Goal: Information Seeking & Learning: Learn about a topic

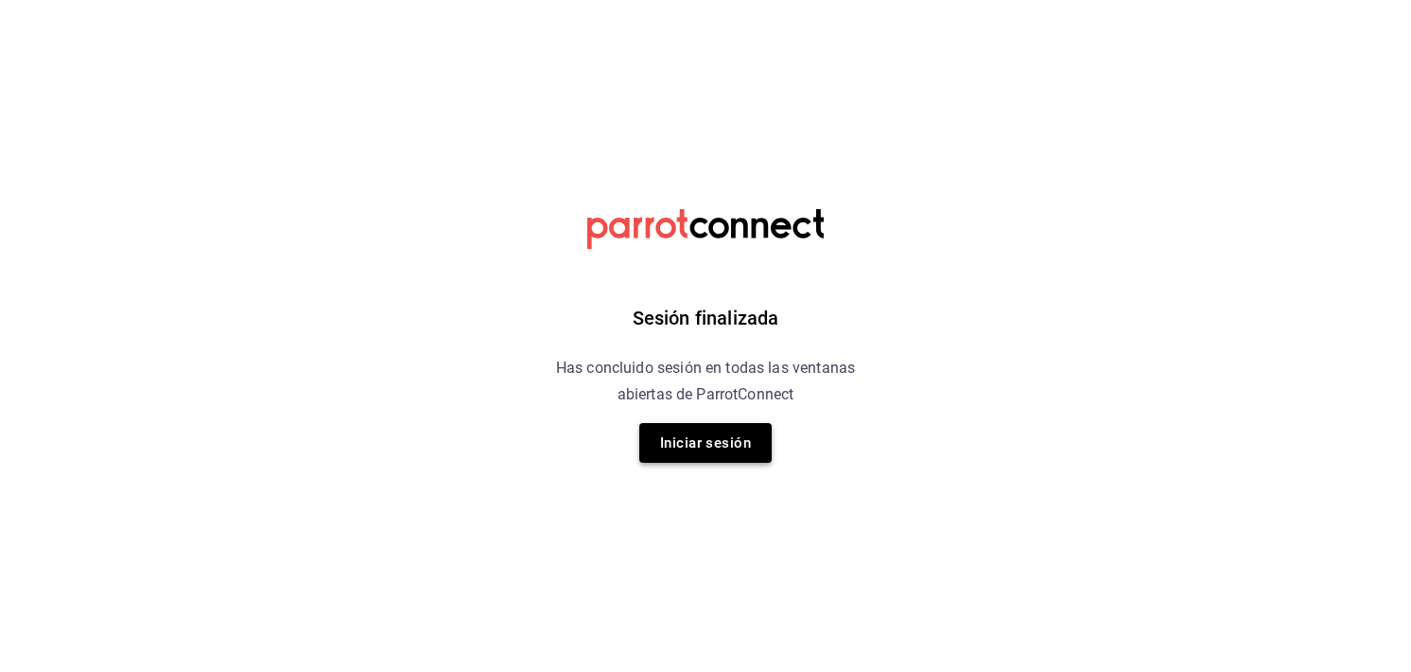
click at [710, 427] on button "Iniciar sesión" at bounding box center [706, 443] width 132 height 40
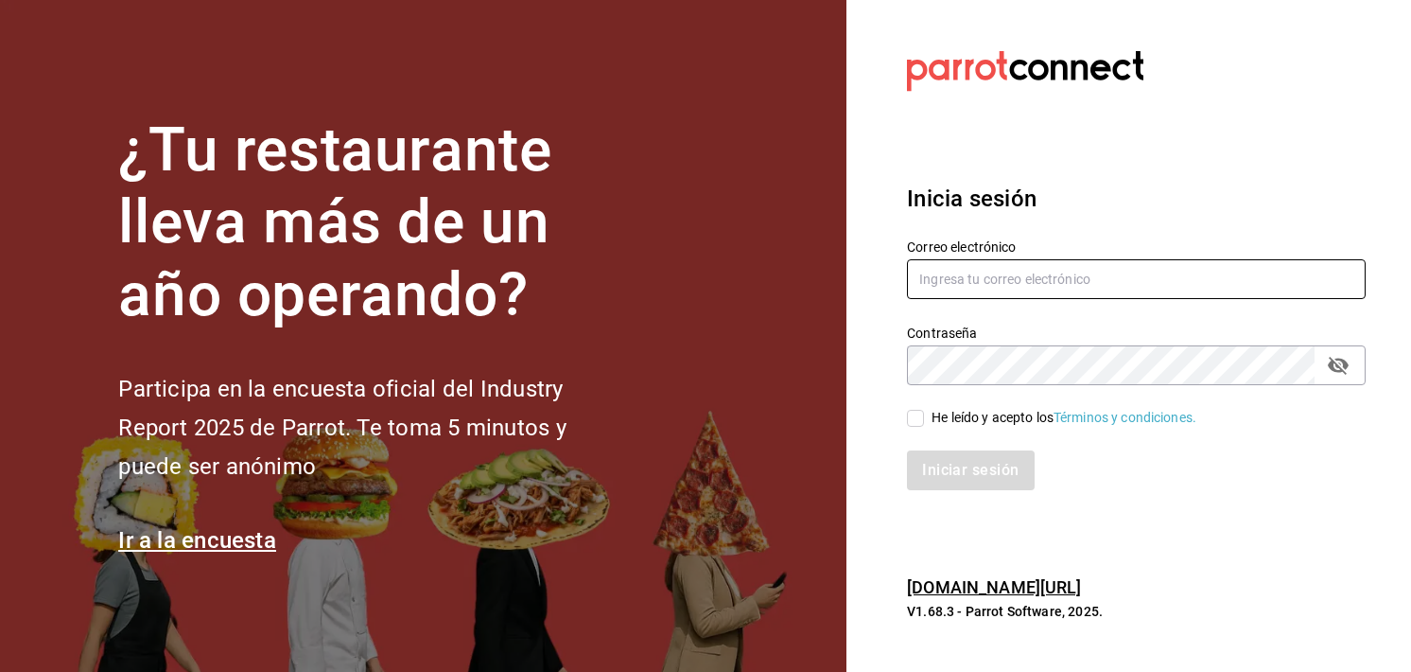
click at [960, 263] on input "text" at bounding box center [1136, 279] width 459 height 40
type input "bocade@sierra.com"
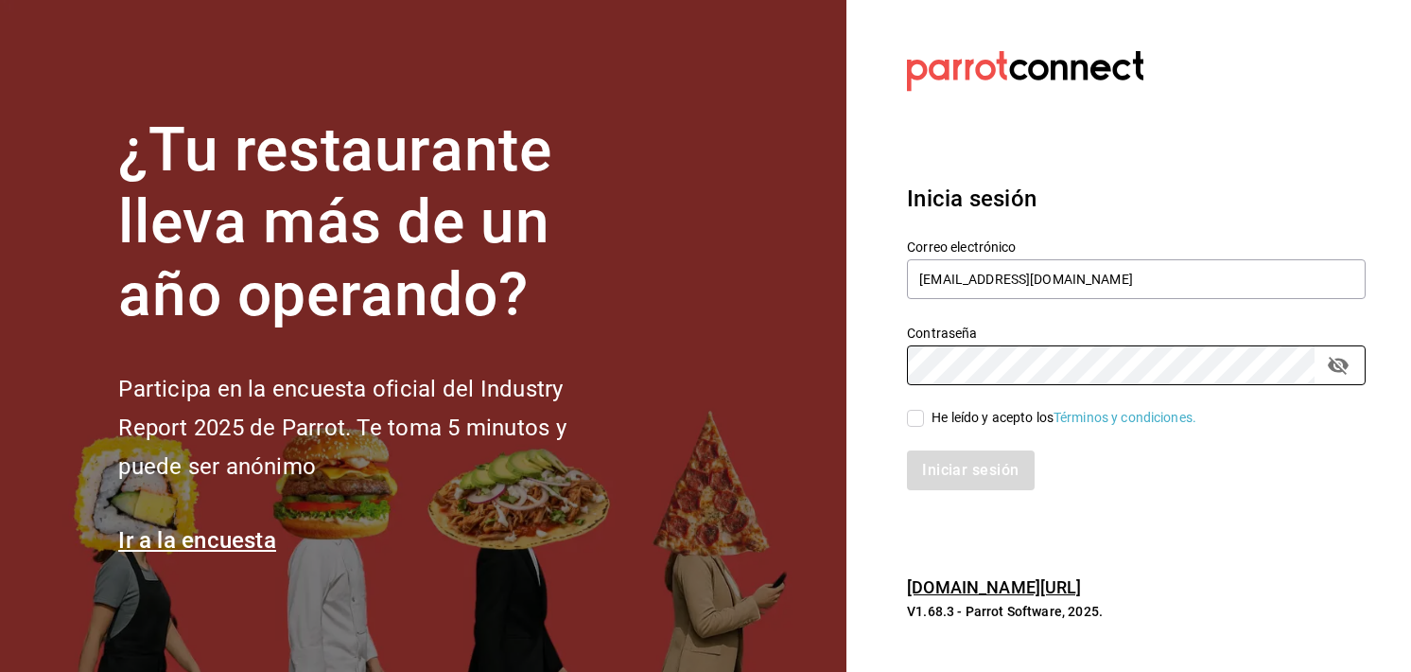
click at [908, 410] on input "He leído y acepto los Términos y condiciones." at bounding box center [915, 418] width 17 height 17
checkbox input "true"
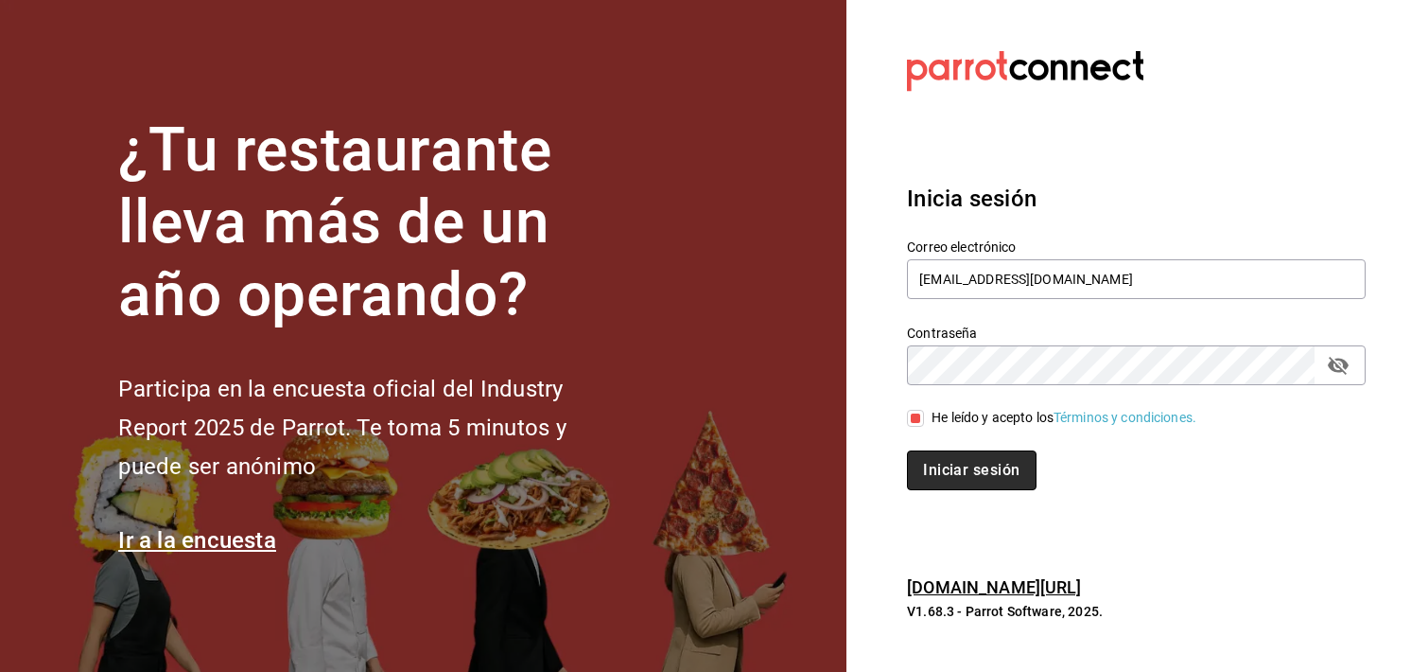
click at [938, 470] on button "Iniciar sesión" at bounding box center [971, 470] width 129 height 40
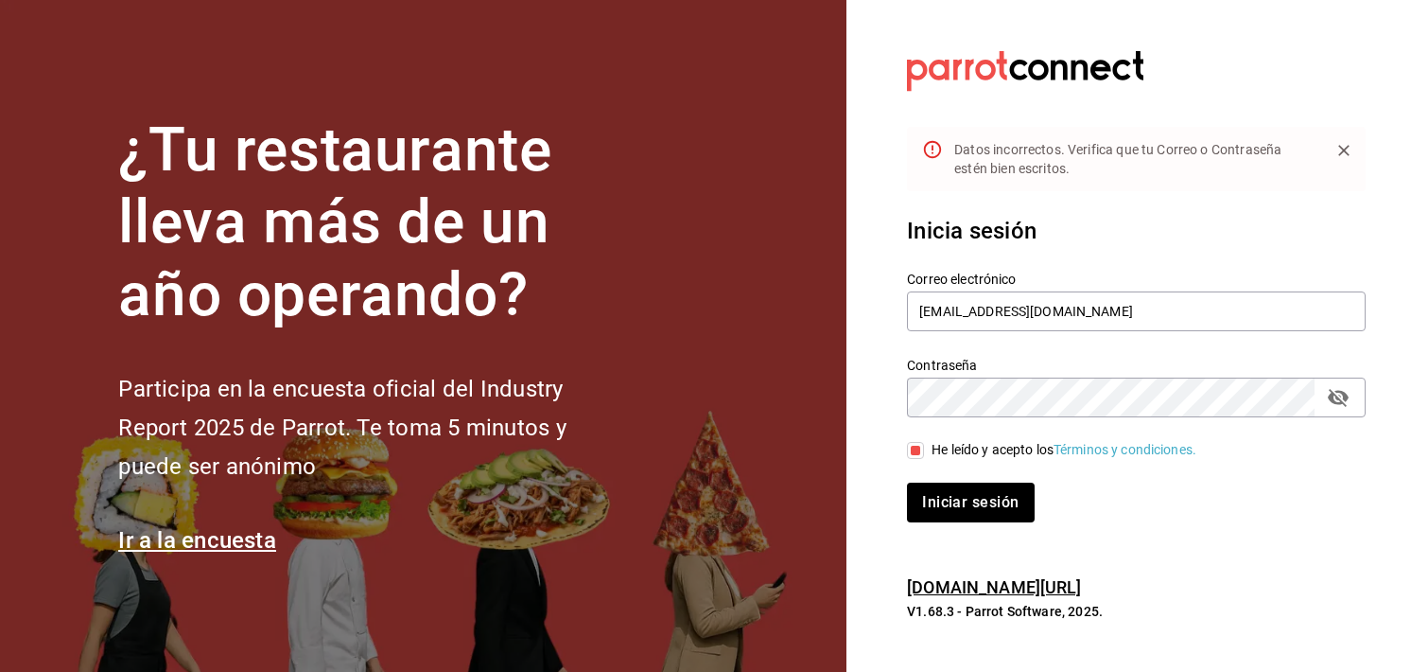
click at [1337, 398] on icon "passwordField" at bounding box center [1338, 398] width 21 height 18
click at [973, 417] on div "Correo electrónico bocade@sierra.com Contraseña Contraseña He leído y acepto lo…" at bounding box center [1126, 385] width 482 height 275
click at [957, 505] on button "Iniciar sesión" at bounding box center [971, 502] width 129 height 40
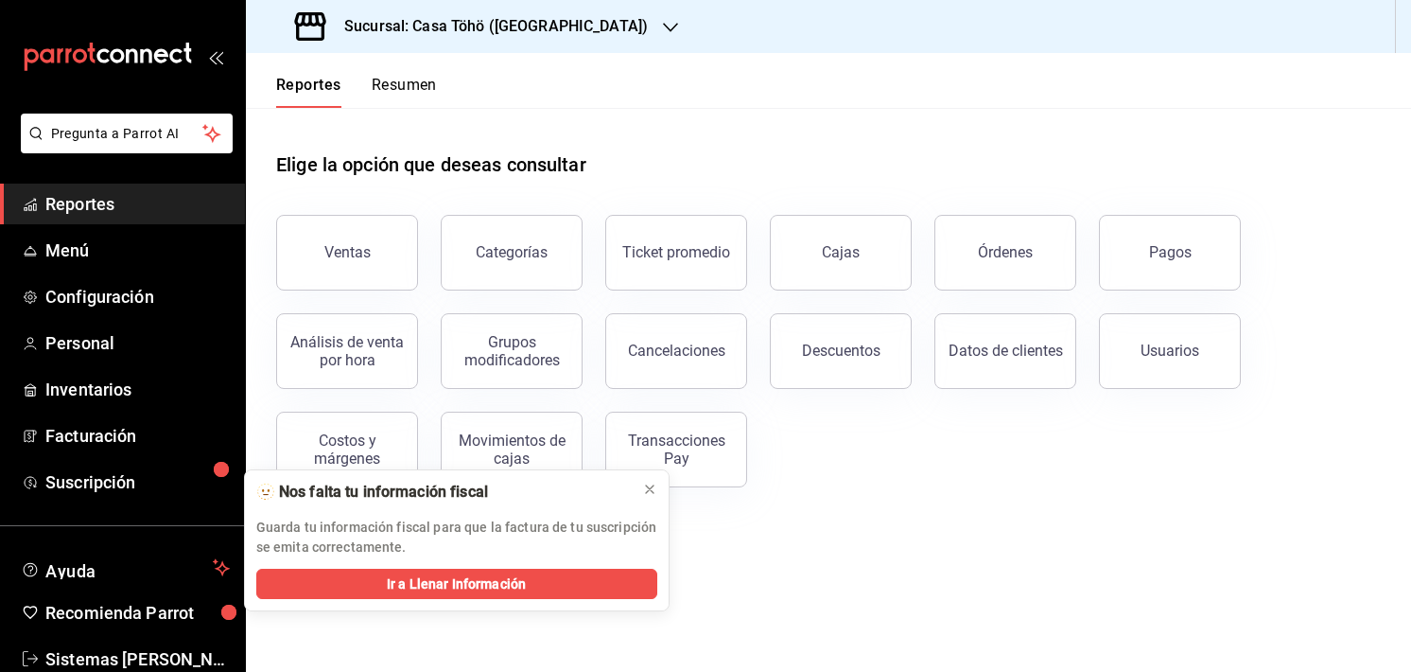
click at [921, 423] on div "Ventas Categorías Ticket promedio Cajas Órdenes Pagos Análisis de venta por hor…" at bounding box center [818, 339] width 1128 height 295
drag, startPoint x: 376, startPoint y: 296, endPoint x: 382, endPoint y: 277, distance: 20.0
click at [382, 277] on div "Ventas Categorías Ticket promedio Cajas Órdenes Pagos Análisis de venta por hor…" at bounding box center [818, 339] width 1128 height 295
click at [382, 277] on button "Ventas" at bounding box center [347, 253] width 142 height 76
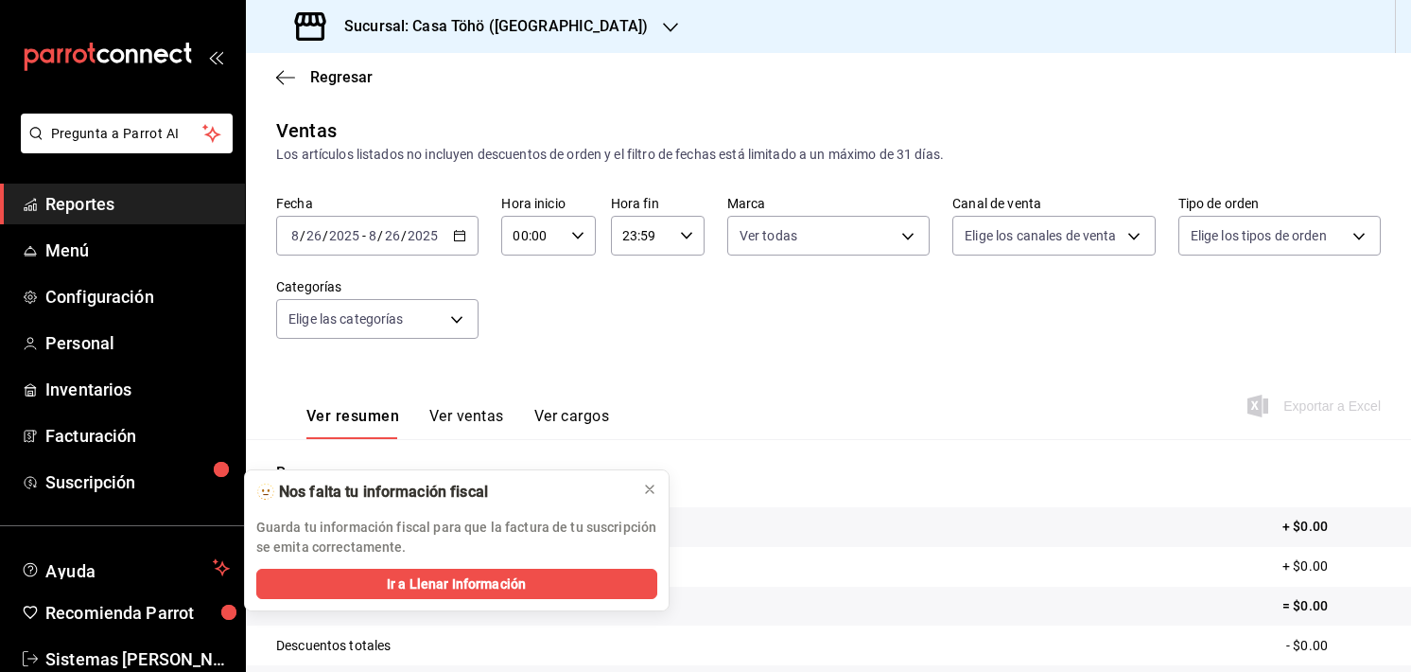
click at [472, 39] on div "Sucursal: Casa Töhö ([GEOGRAPHIC_DATA])" at bounding box center [473, 26] width 425 height 53
click at [390, 131] on div "Casa Töhö (Hgo)" at bounding box center [388, 124] width 254 height 20
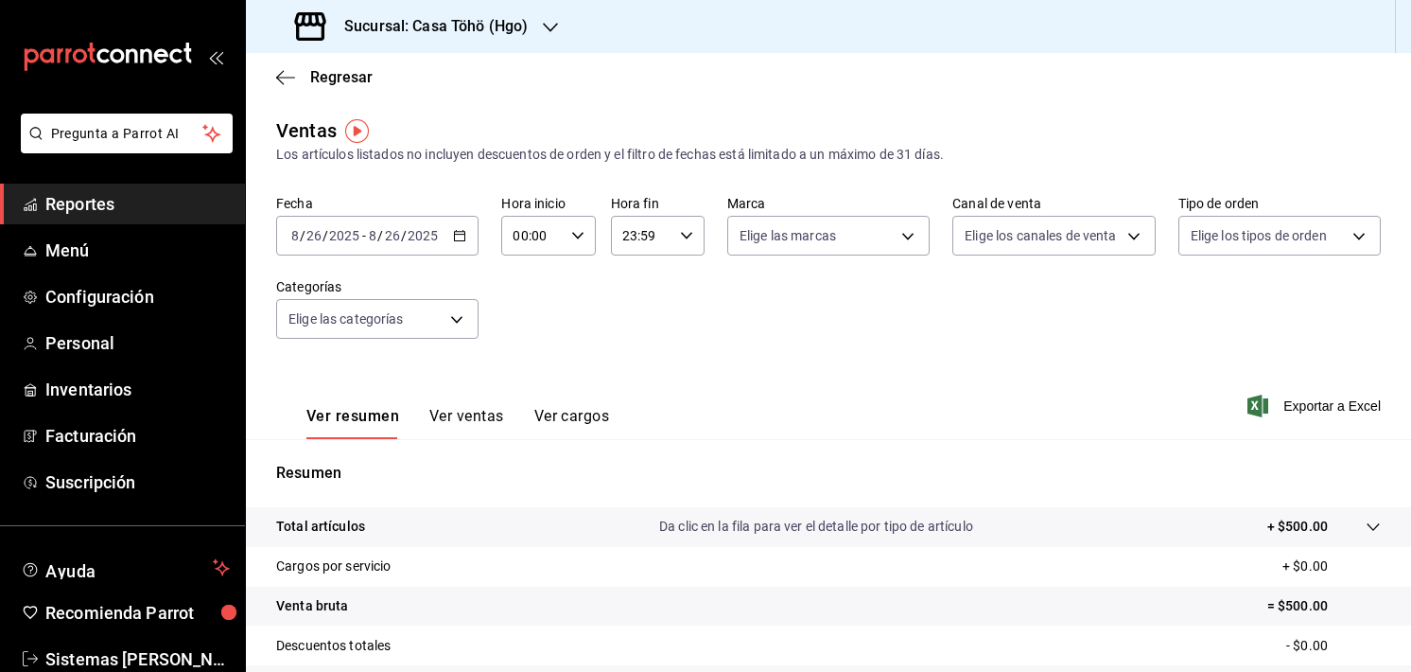
click at [438, 247] on div "[DATE] [DATE] - [DATE] [DATE]" at bounding box center [377, 236] width 202 height 40
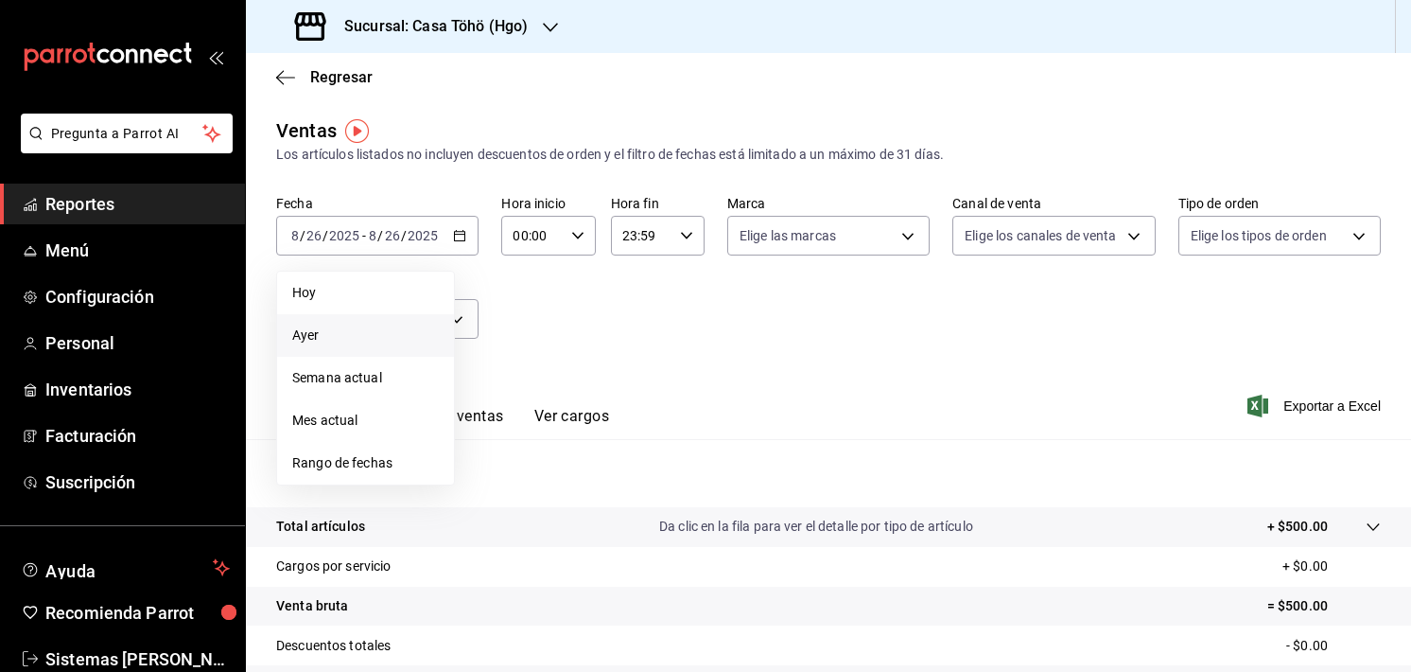
click at [302, 331] on span "Ayer" at bounding box center [365, 335] width 147 height 20
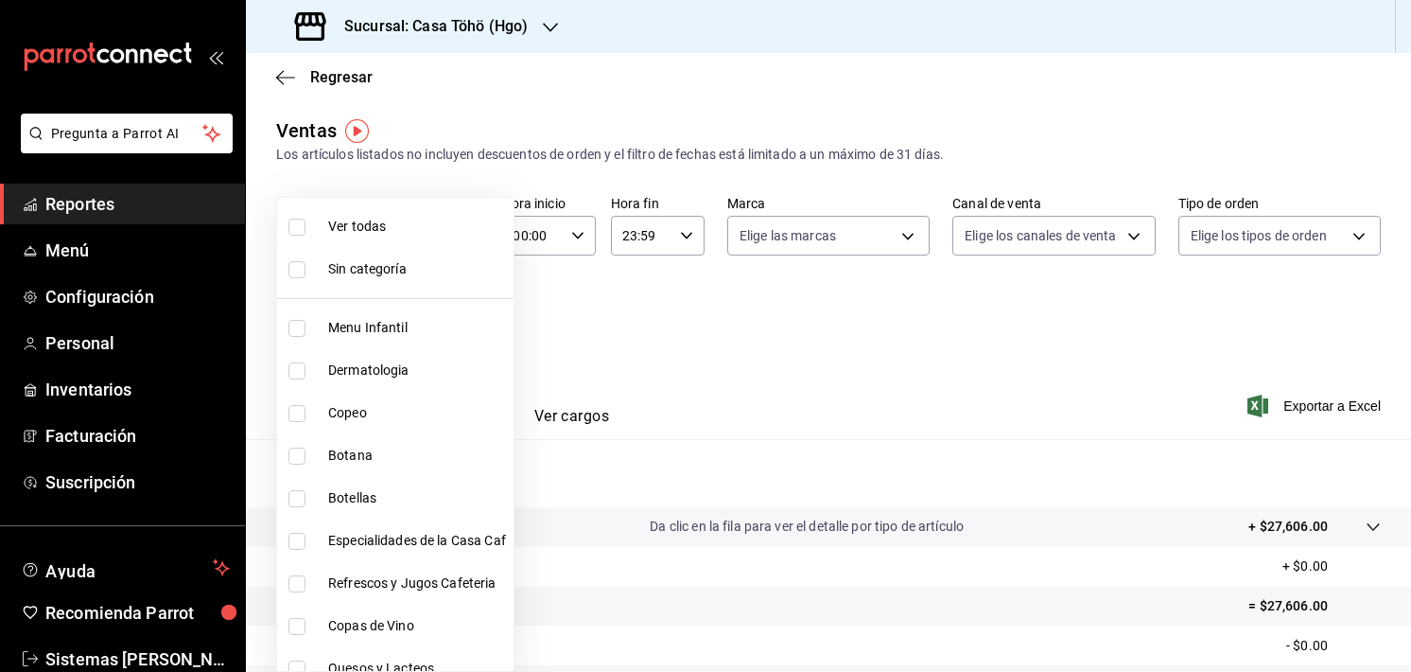
click at [450, 311] on body "Pregunta a Parrot AI Reportes Menú Configuración Personal Inventarios Facturaci…" at bounding box center [705, 336] width 1411 height 672
click at [291, 334] on input "checkbox" at bounding box center [297, 328] width 17 height 17
checkbox input "true"
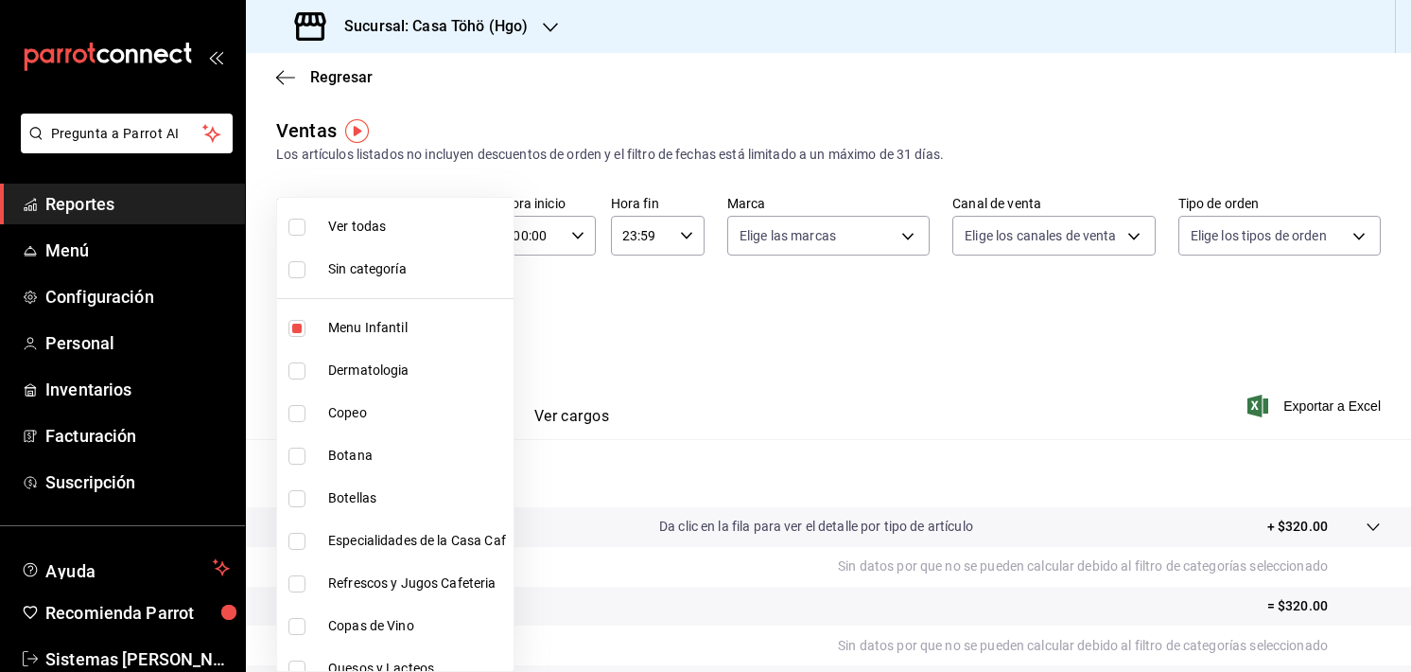
click at [643, 424] on div at bounding box center [705, 336] width 1411 height 672
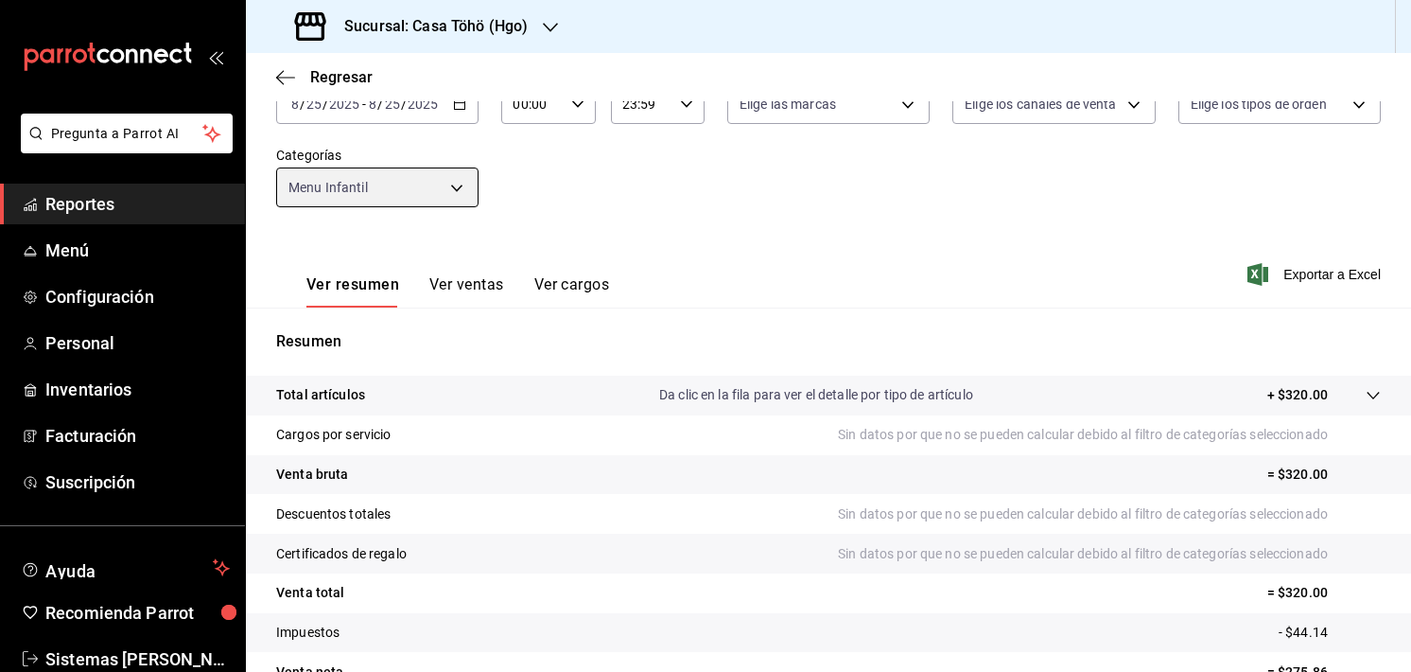
scroll to position [132, 0]
click at [488, 277] on button "Ver ventas" at bounding box center [466, 290] width 75 height 32
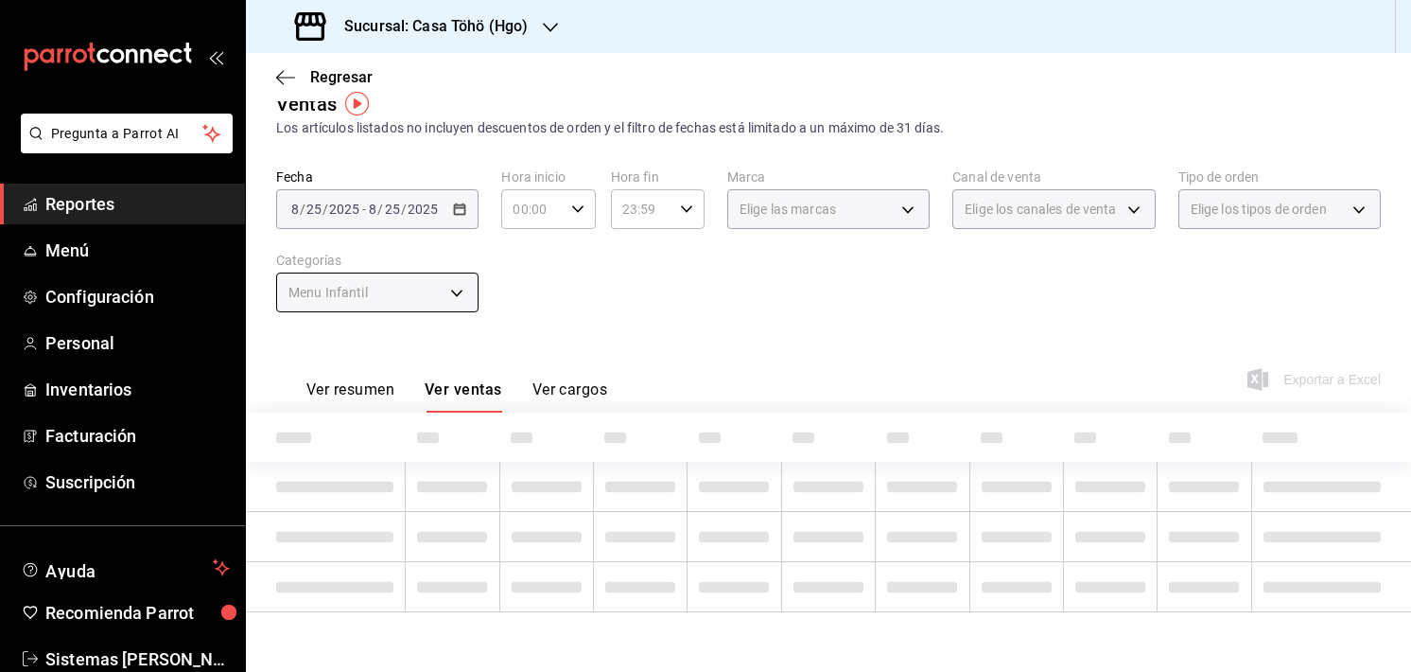
scroll to position [86, 0]
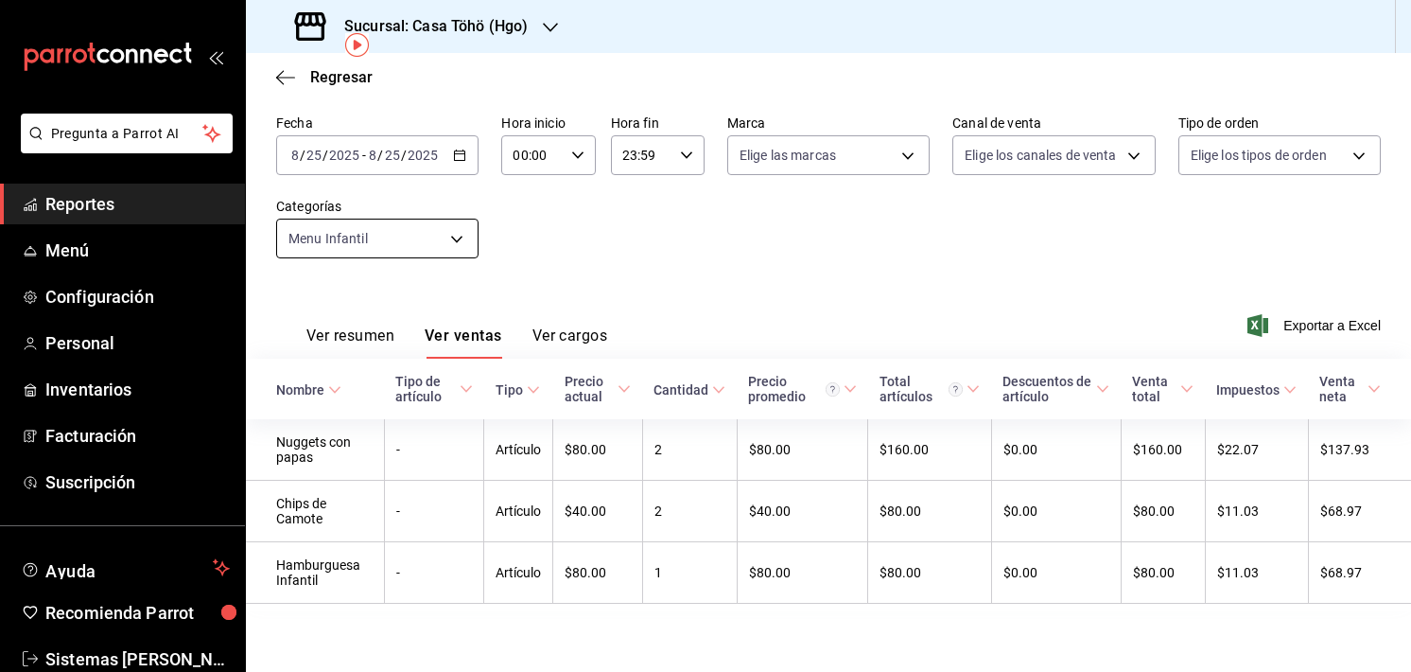
drag, startPoint x: 359, startPoint y: 261, endPoint x: 378, endPoint y: 244, distance: 25.5
click at [378, 244] on div "Fecha [DATE] [DATE] - [DATE] [DATE] Hora inicio 00:00 Hora inicio Hora fin 23:5…" at bounding box center [828, 197] width 1105 height 166
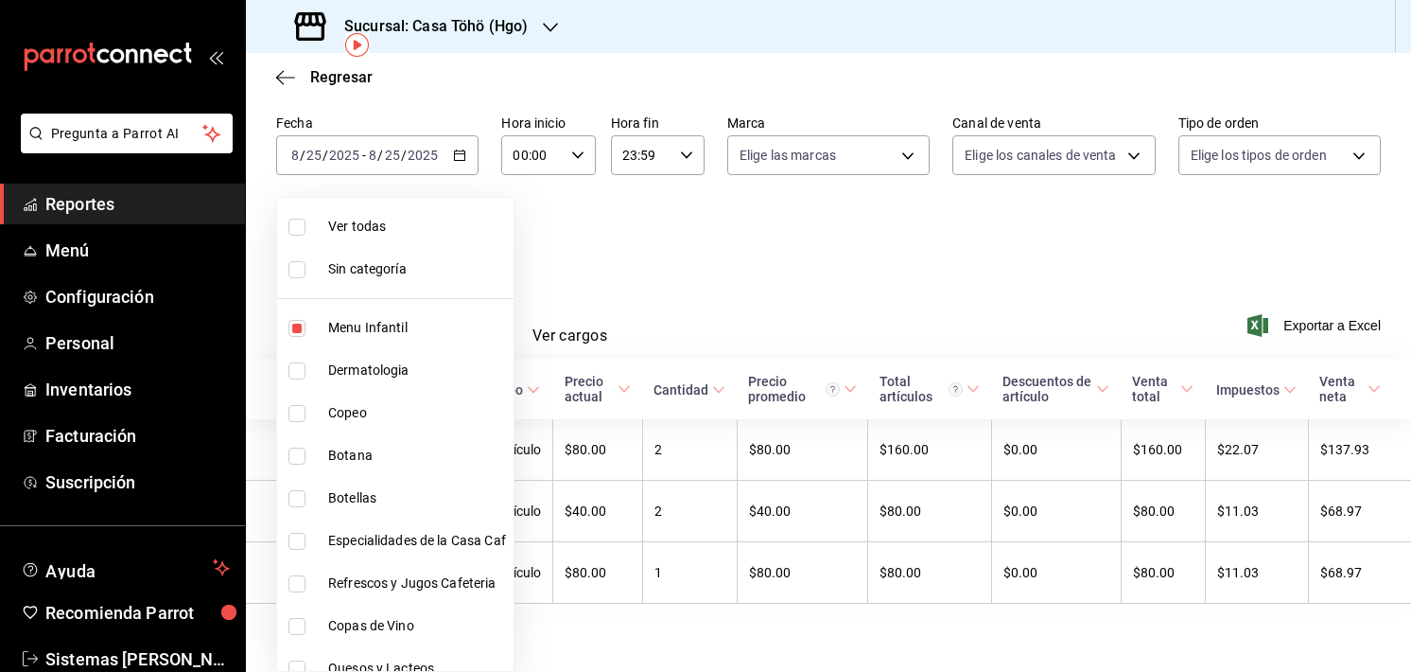
click at [378, 244] on body "Pregunta a Parrot AI Reportes Menú Configuración Personal Inventarios Facturaci…" at bounding box center [705, 336] width 1411 height 672
click at [353, 242] on li "Ver todas" at bounding box center [395, 226] width 237 height 43
type input "d4618589-854c-42fb-9199-aab4cec7b855,28f2b0a5-eb9c-4e50-8eb7-b6e34f5562dd,e7c48…"
checkbox input "true"
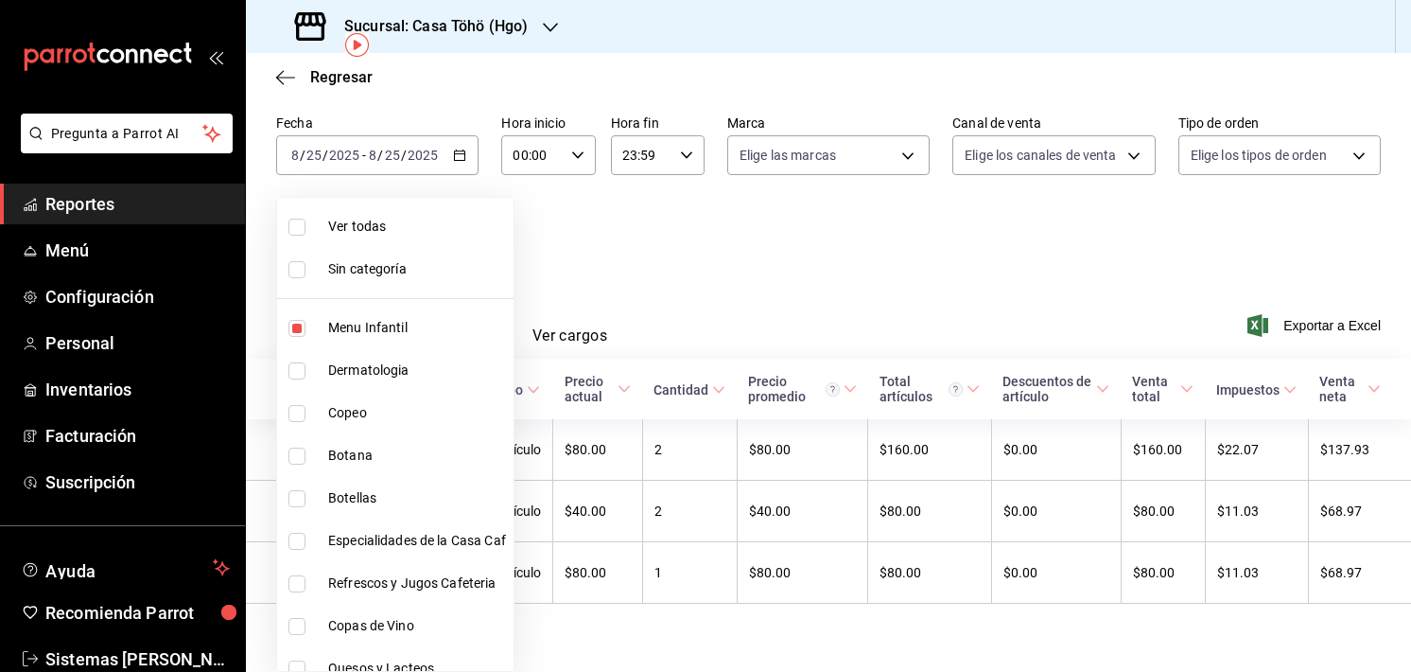
checkbox input "true"
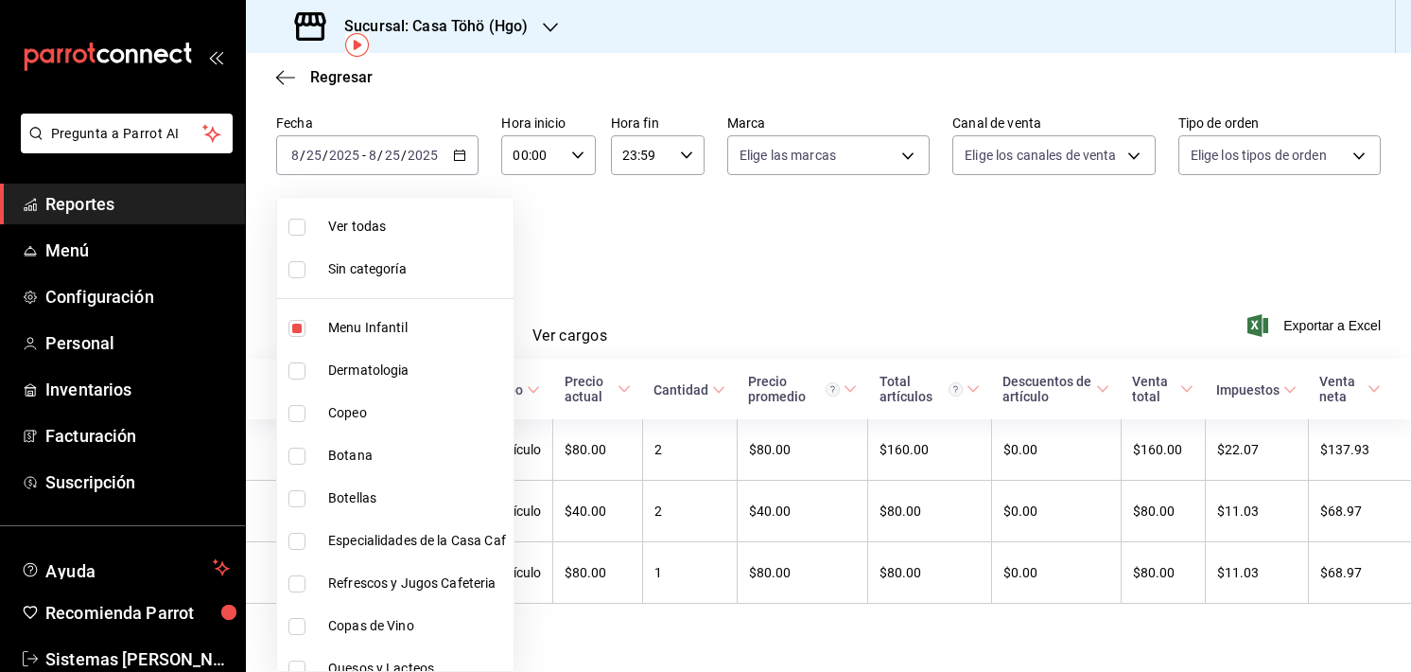
checkbox input "true"
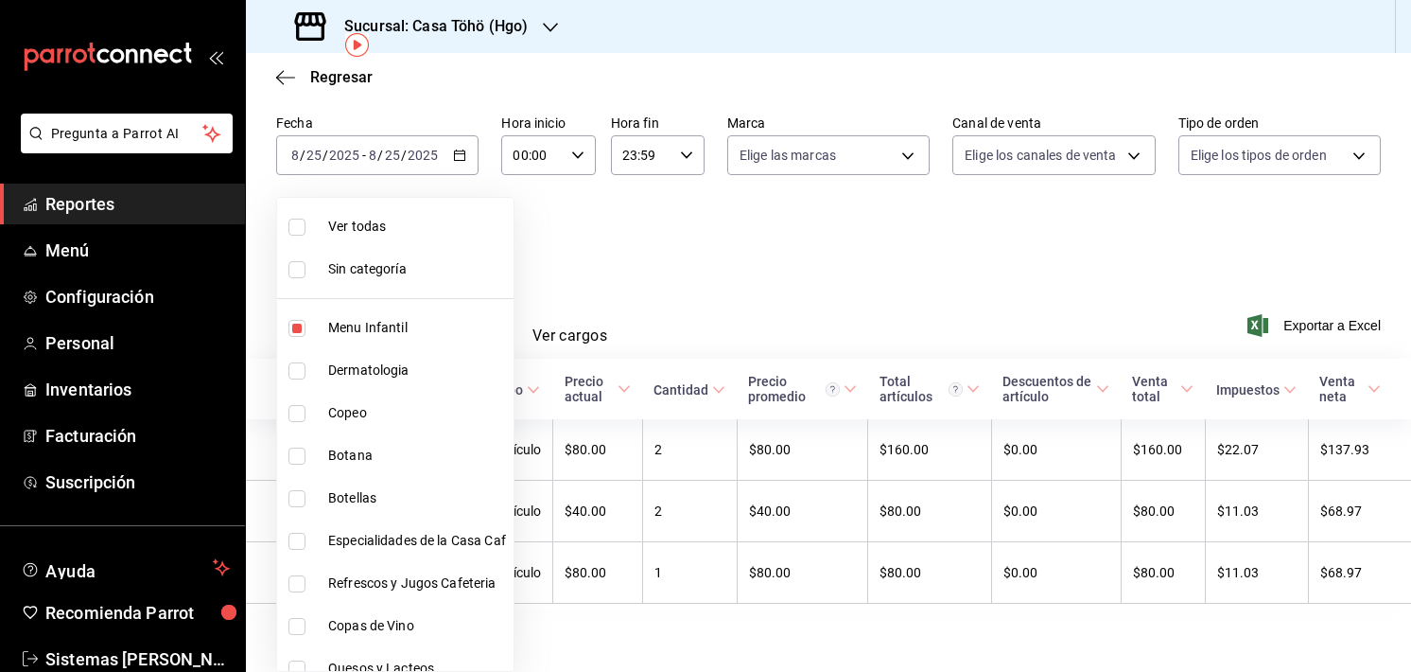
checkbox input "true"
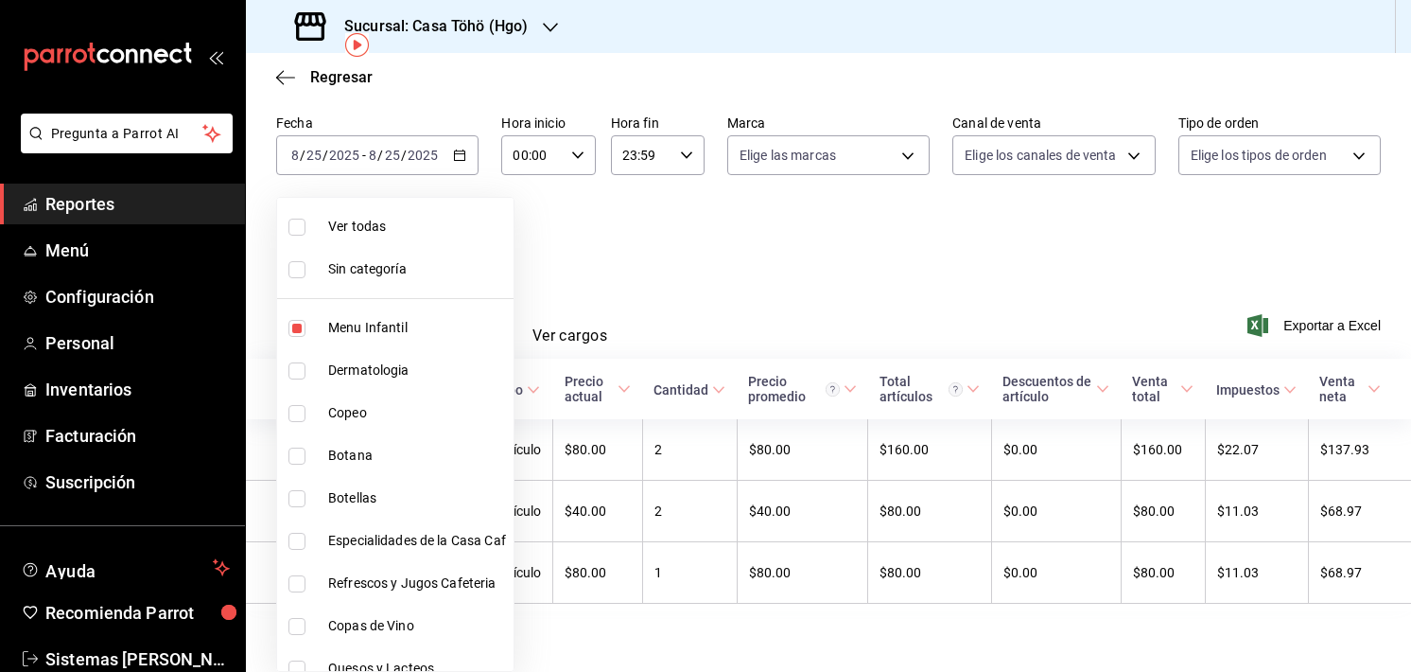
checkbox input "true"
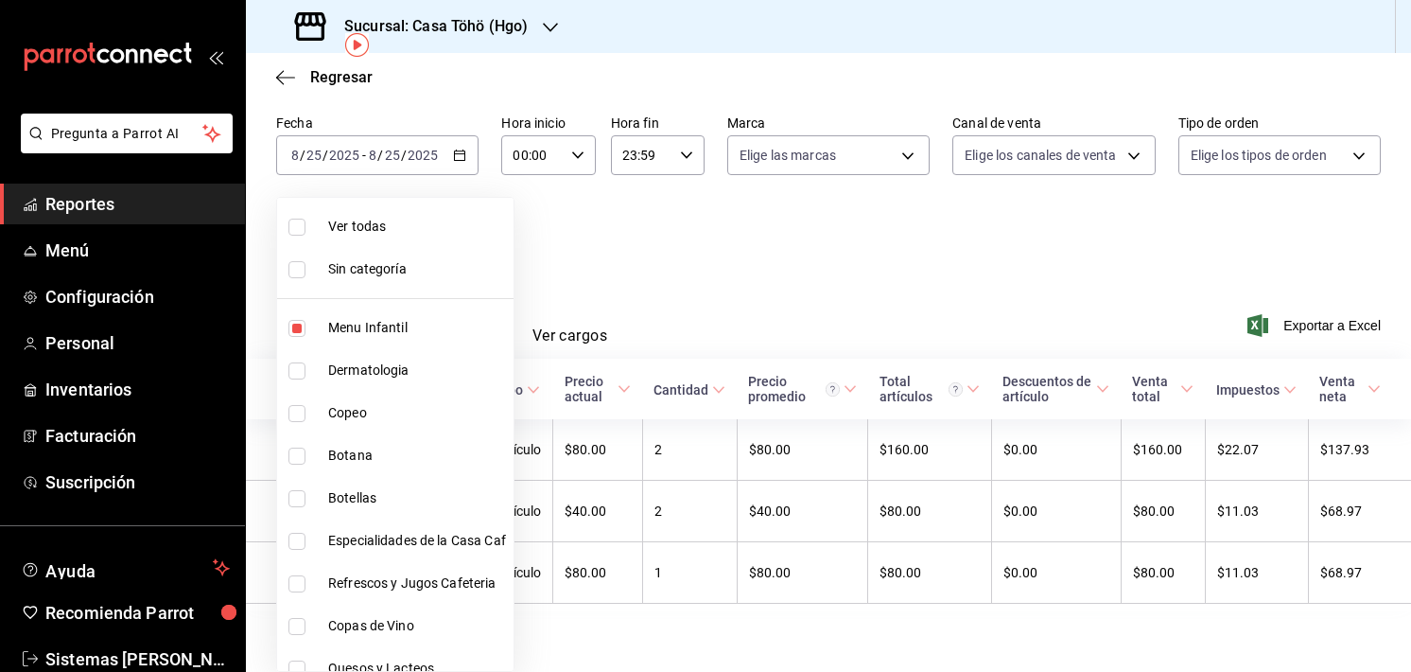
checkbox input "true"
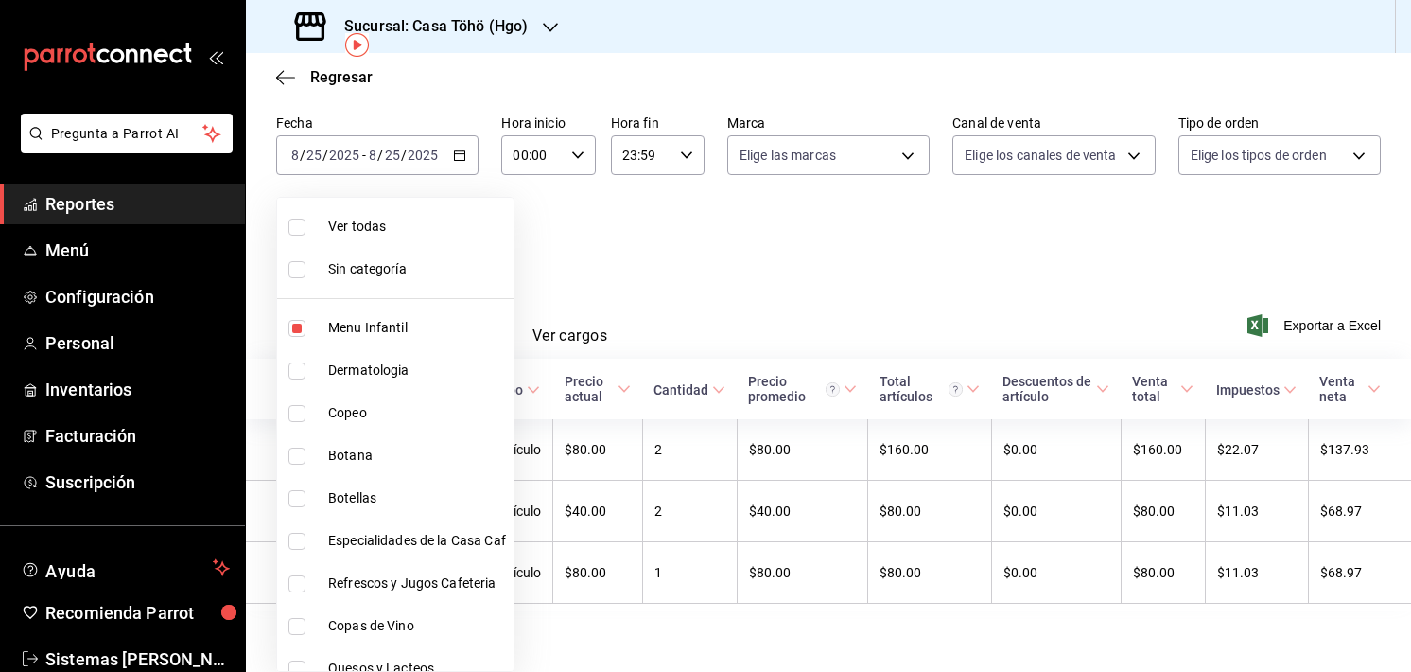
checkbox input "true"
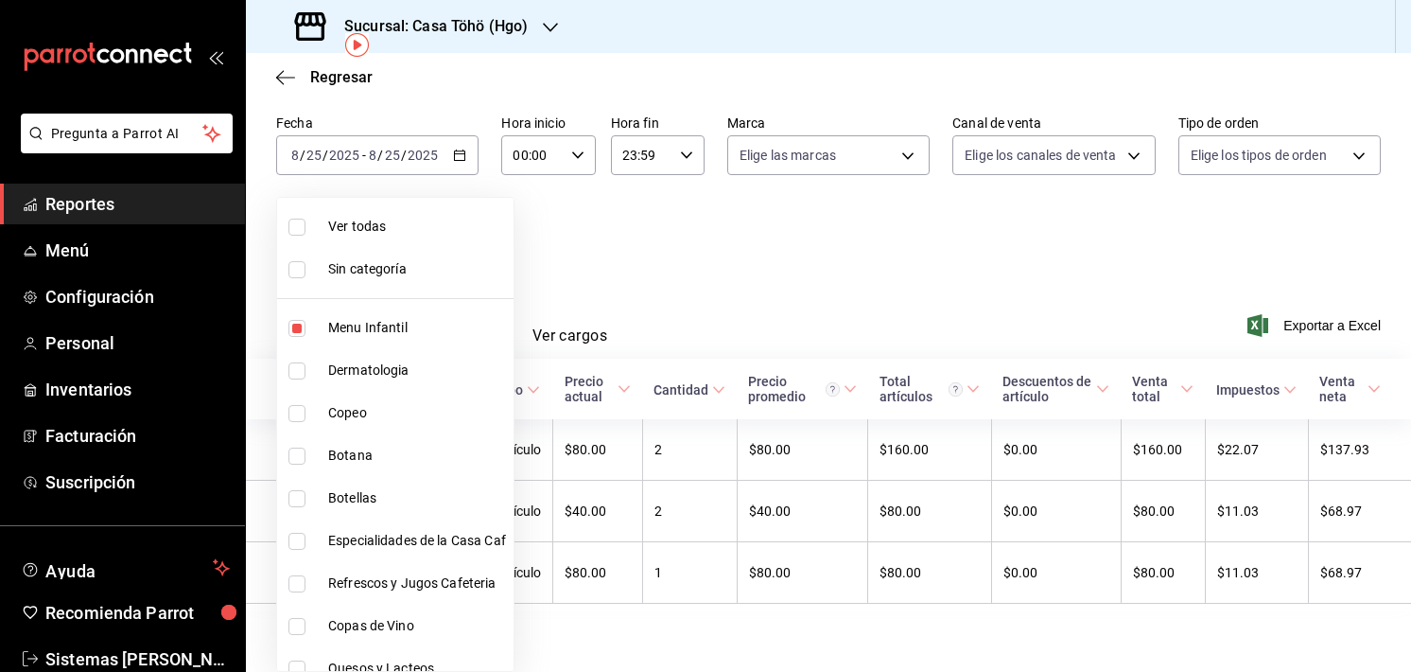
checkbox input "true"
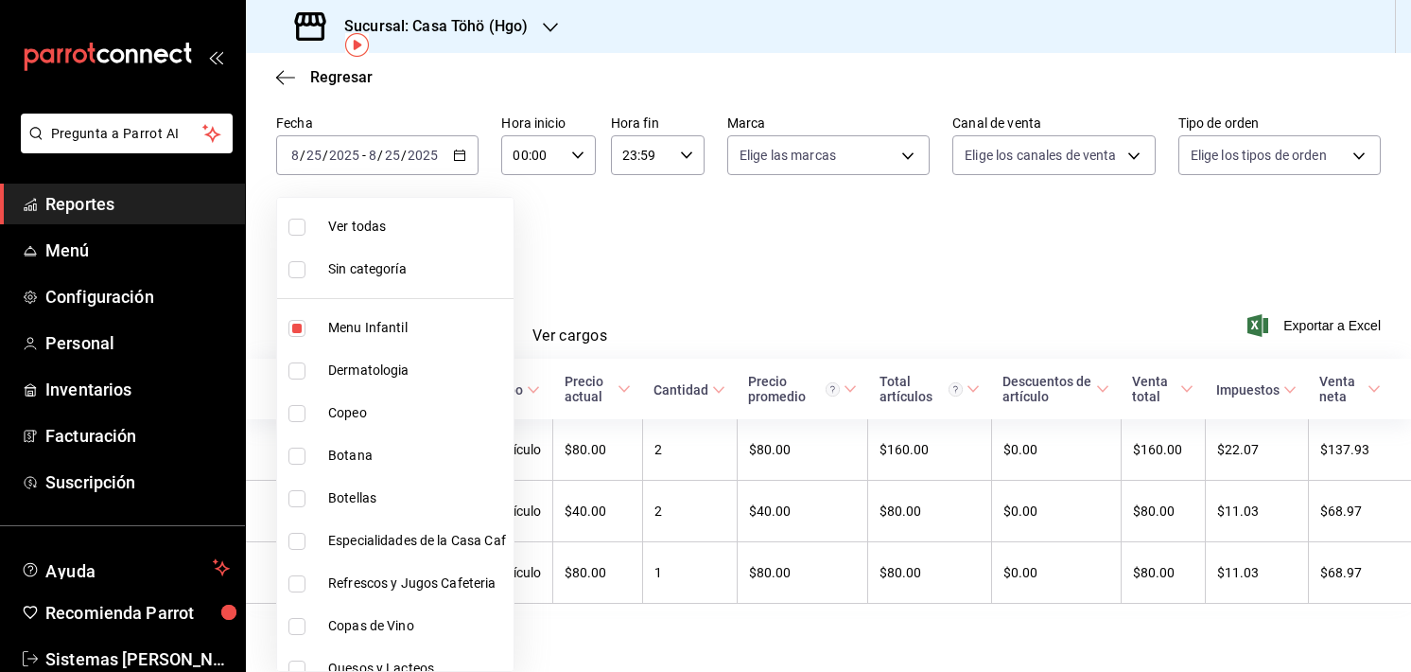
checkbox input "true"
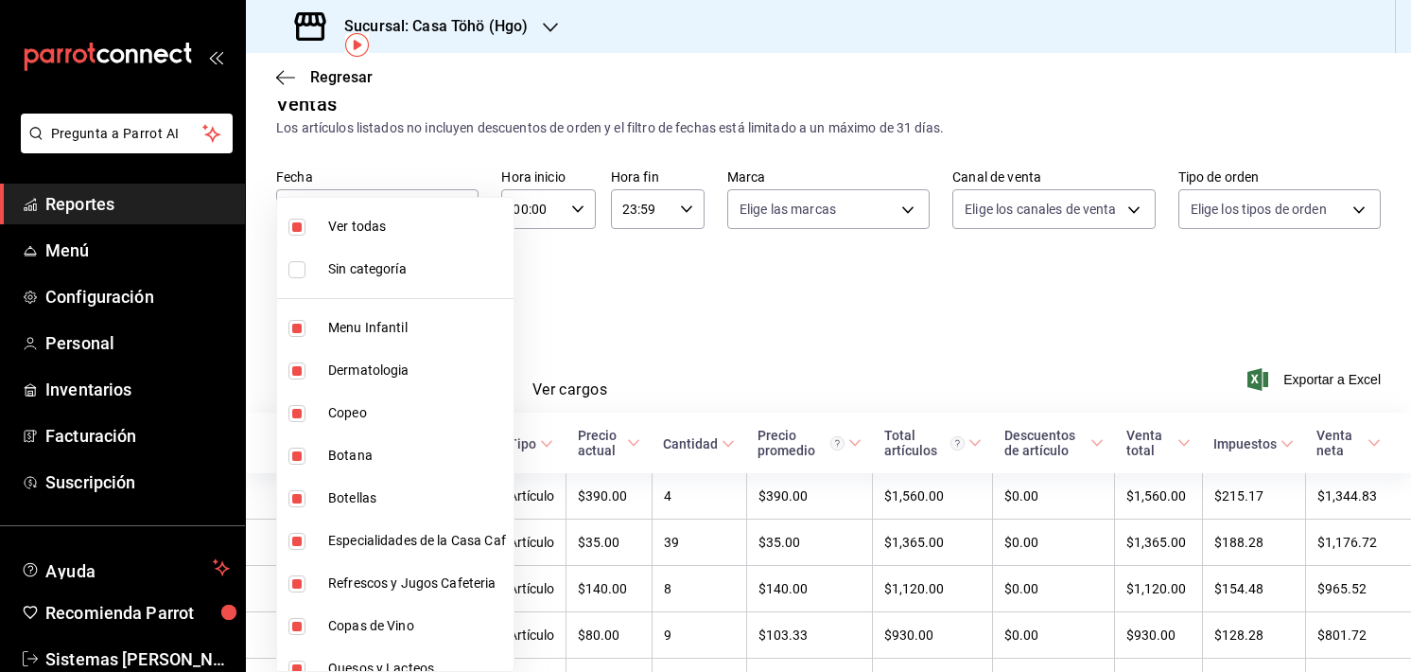
scroll to position [86, 0]
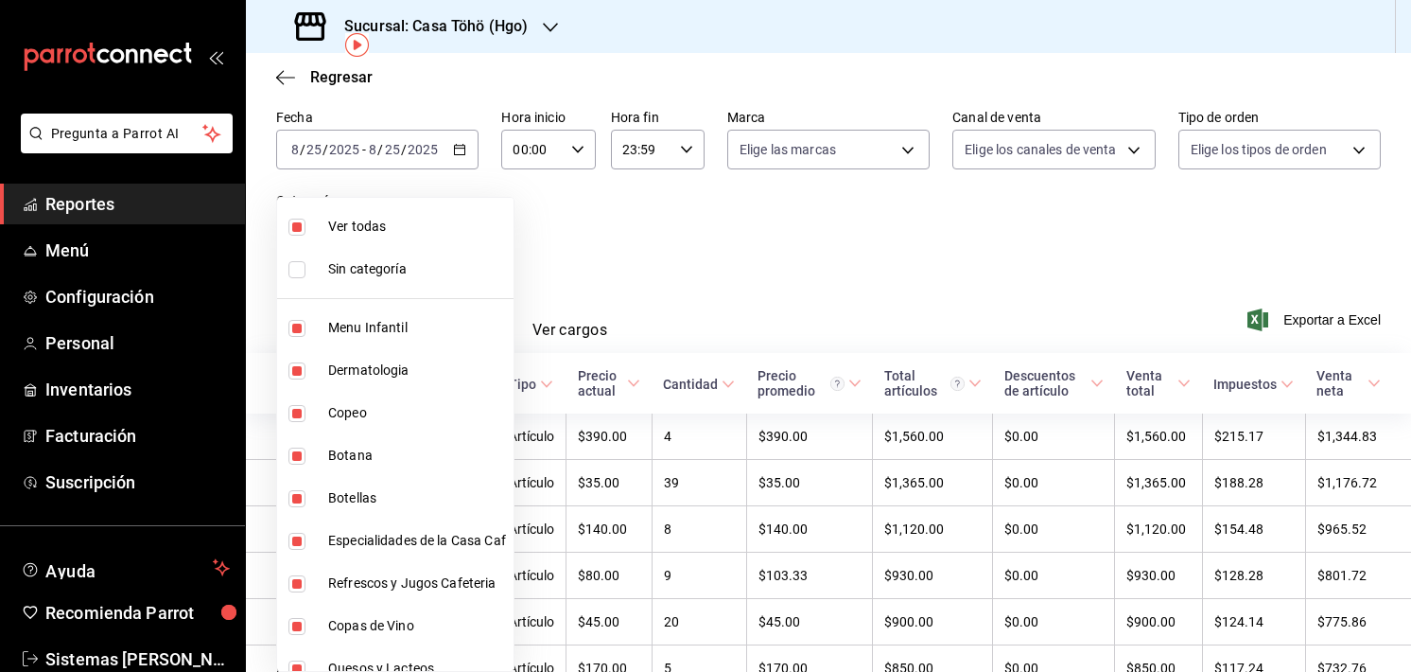
click at [317, 268] on li "Sin categoría" at bounding box center [395, 269] width 237 height 43
checkbox input "true"
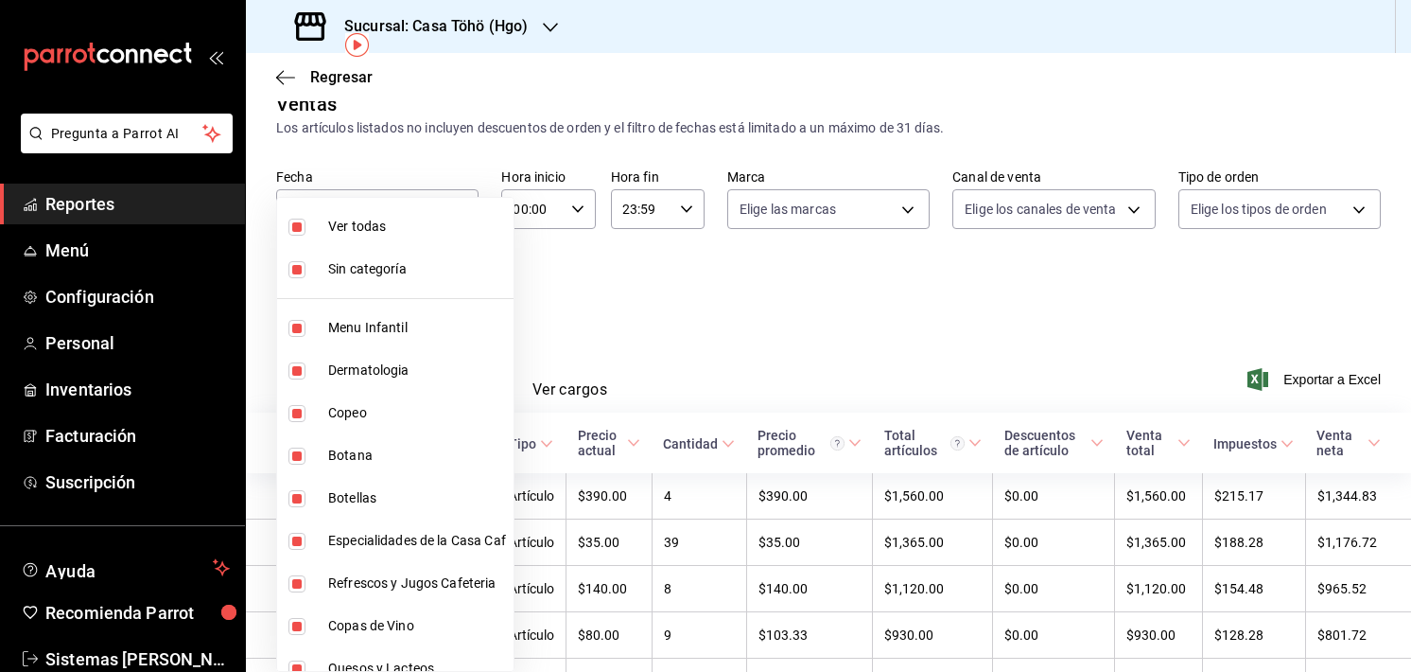
scroll to position [86, 0]
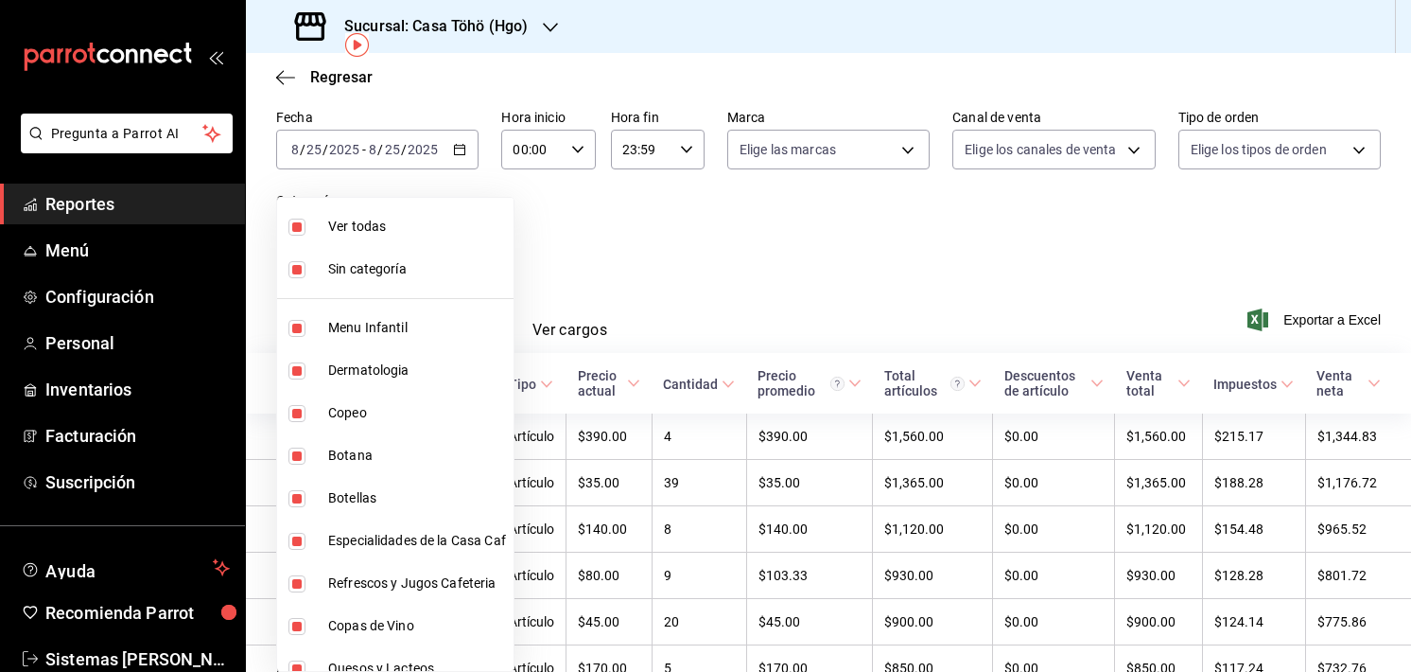
click at [564, 317] on div at bounding box center [705, 336] width 1411 height 672
click at [431, 230] on body "Pregunta a Parrot AI Reportes Menú Configuración Personal Inventarios Facturaci…" at bounding box center [705, 336] width 1411 height 672
click at [335, 217] on span "Ver todas" at bounding box center [417, 227] width 178 height 20
checkbox input "false"
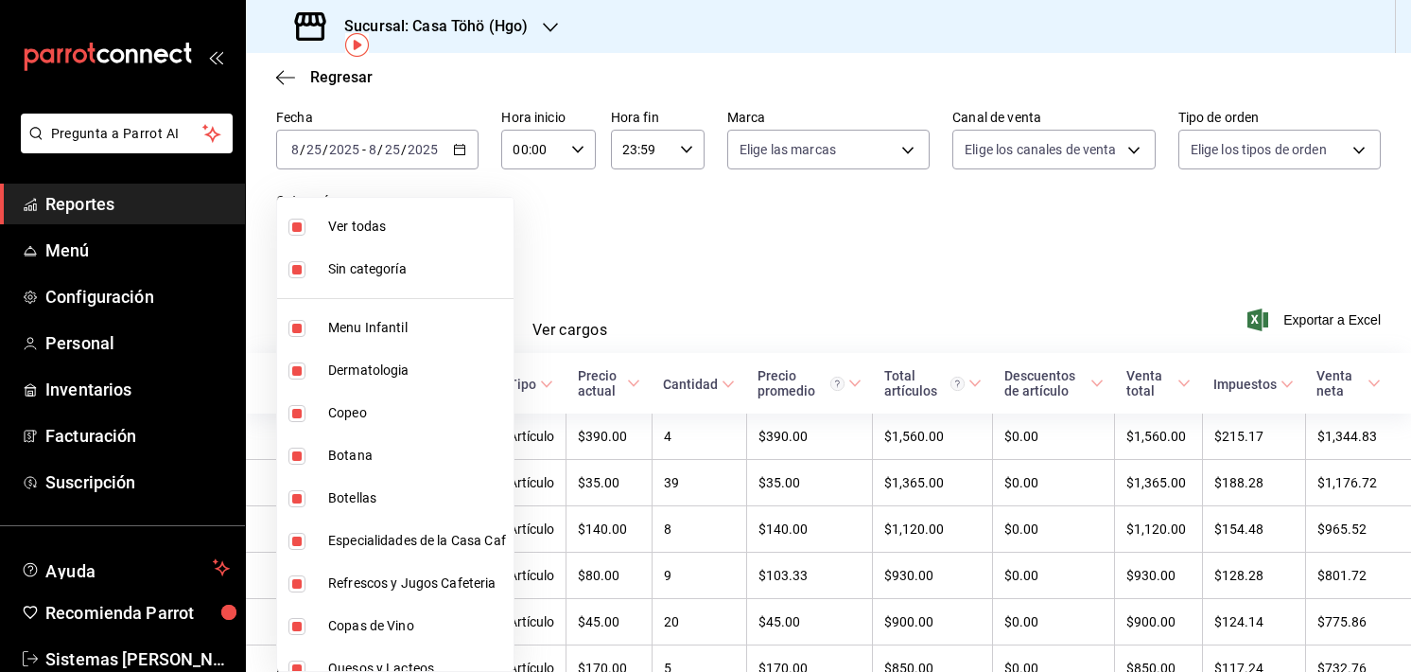
checkbox input "false"
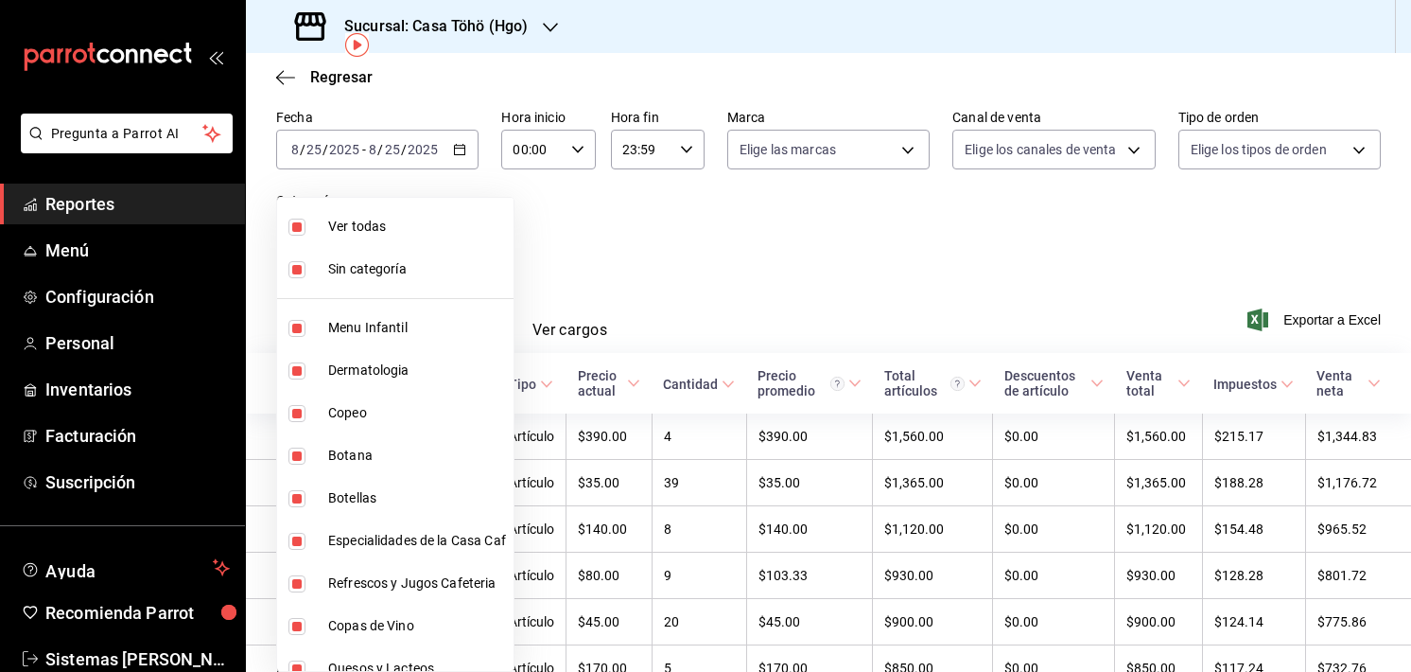
checkbox input "false"
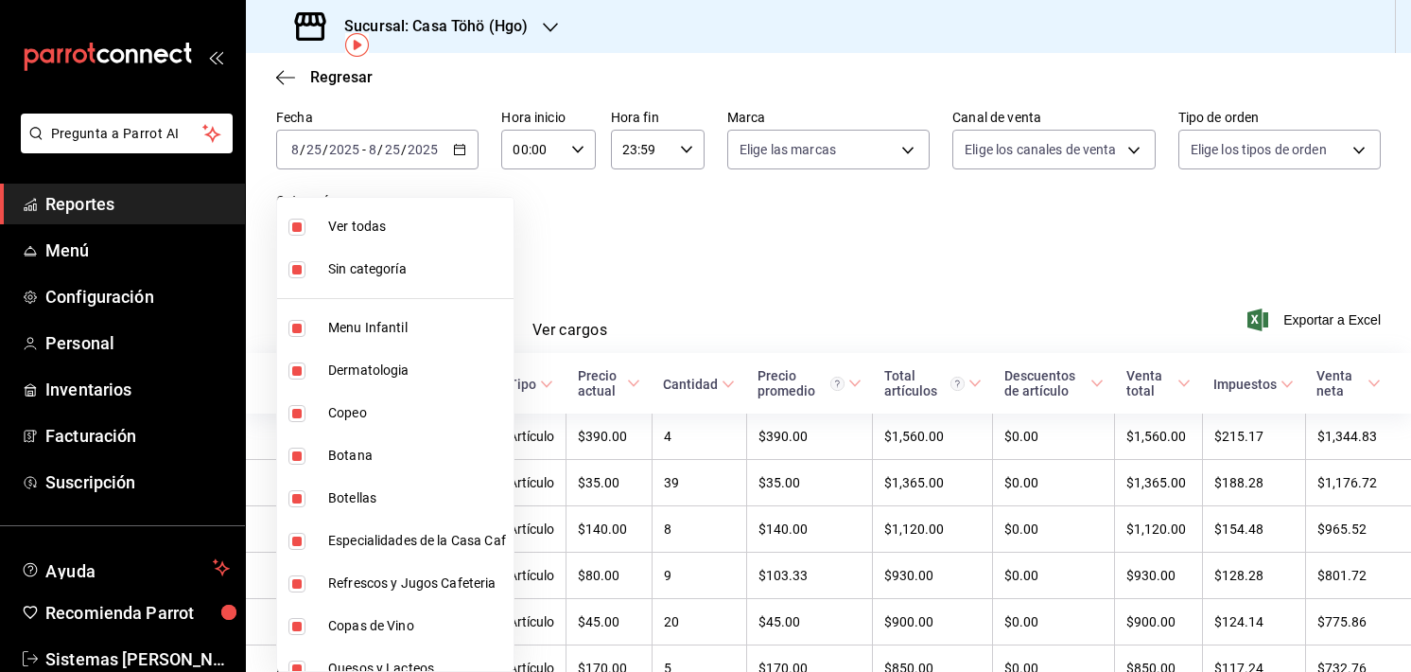
checkbox input "false"
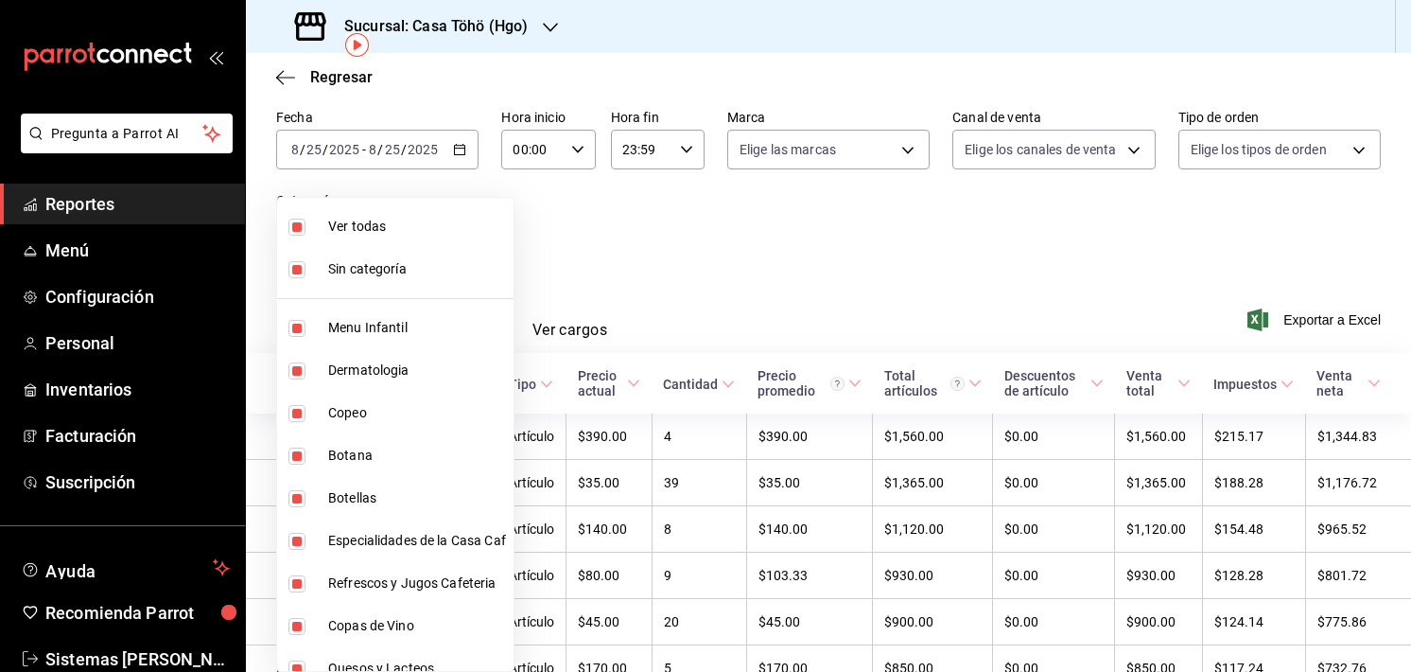
checkbox input "false"
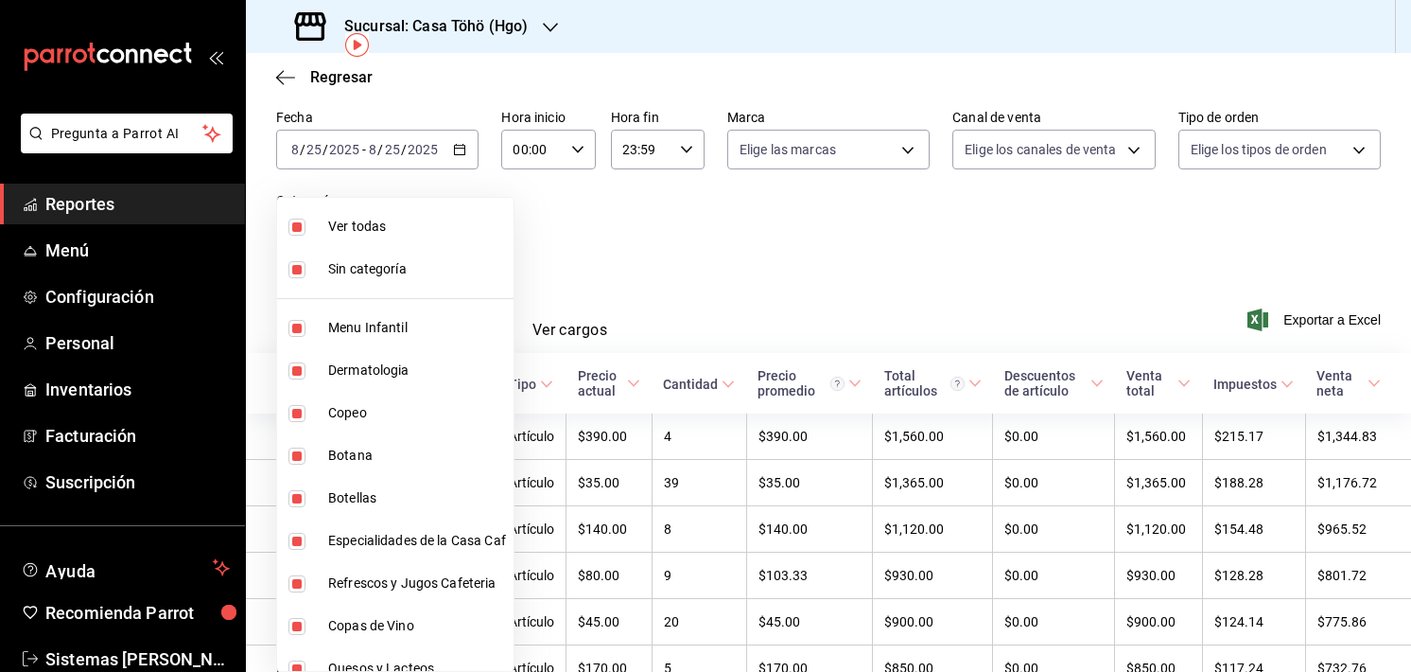
checkbox input "false"
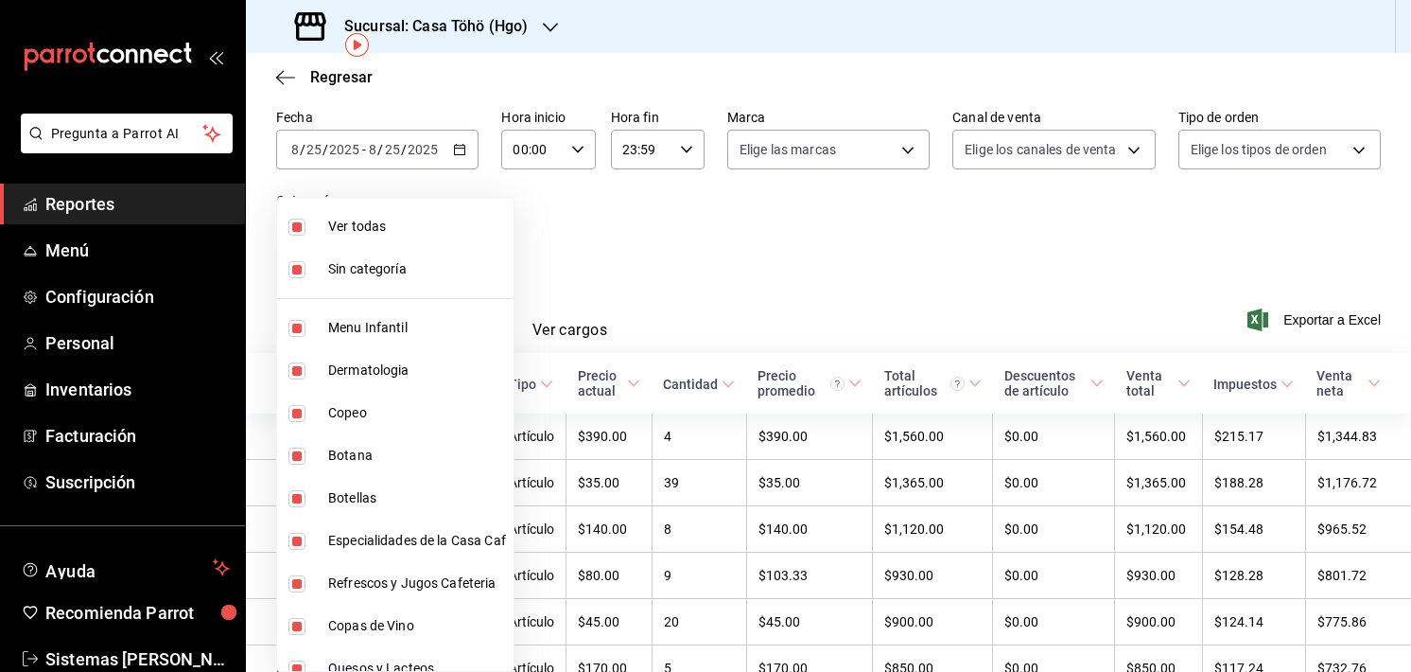
checkbox input "false"
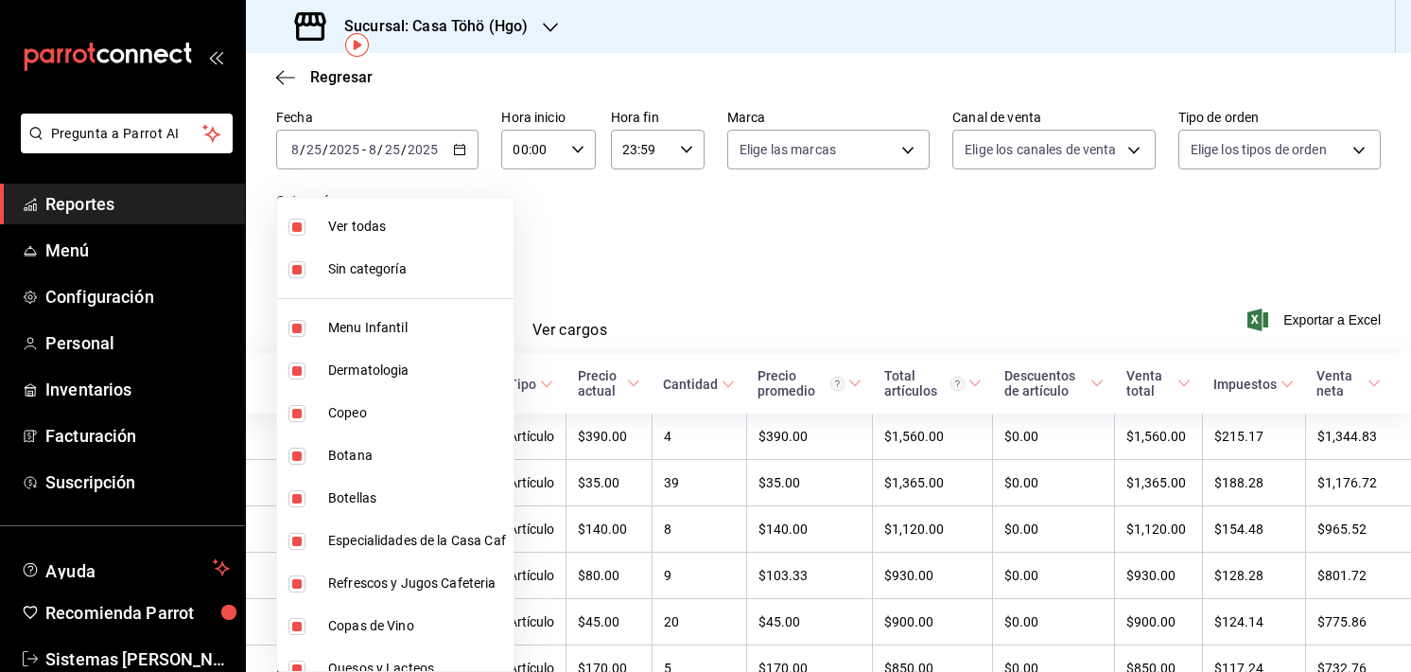
checkbox input "false"
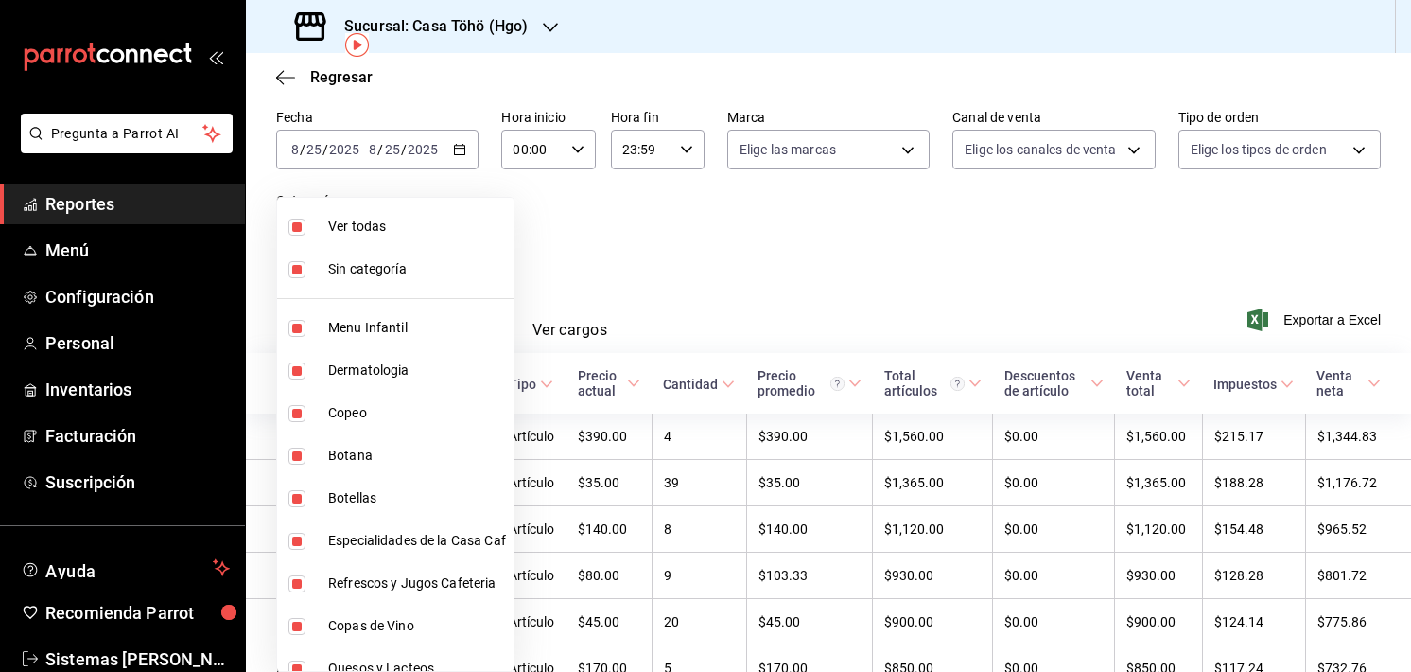
checkbox input "false"
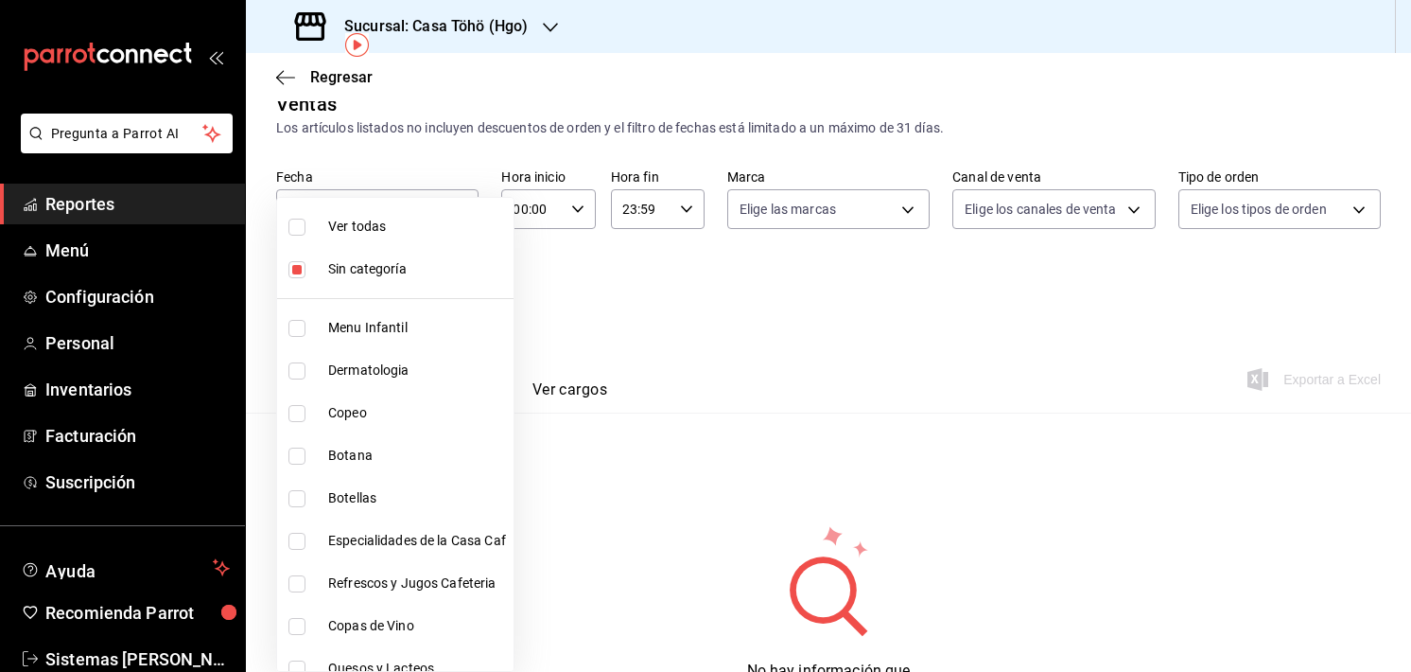
scroll to position [86, 0]
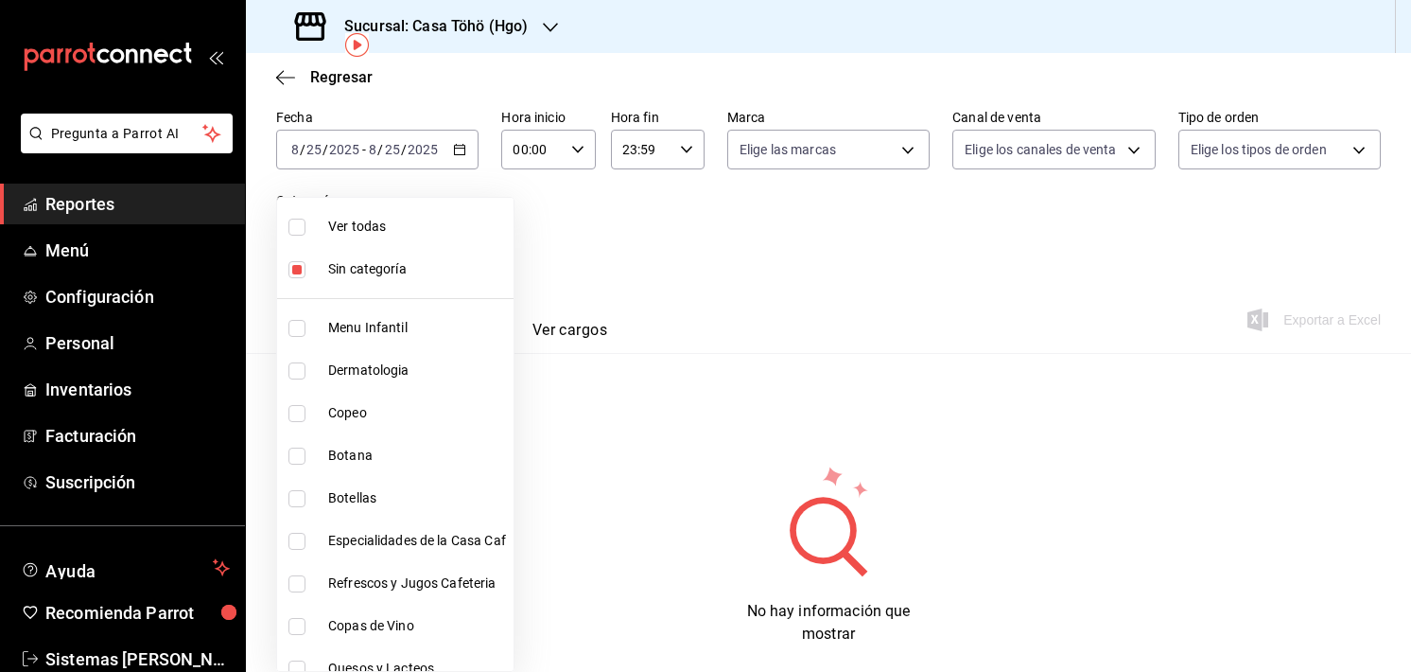
click at [652, 331] on div at bounding box center [705, 336] width 1411 height 672
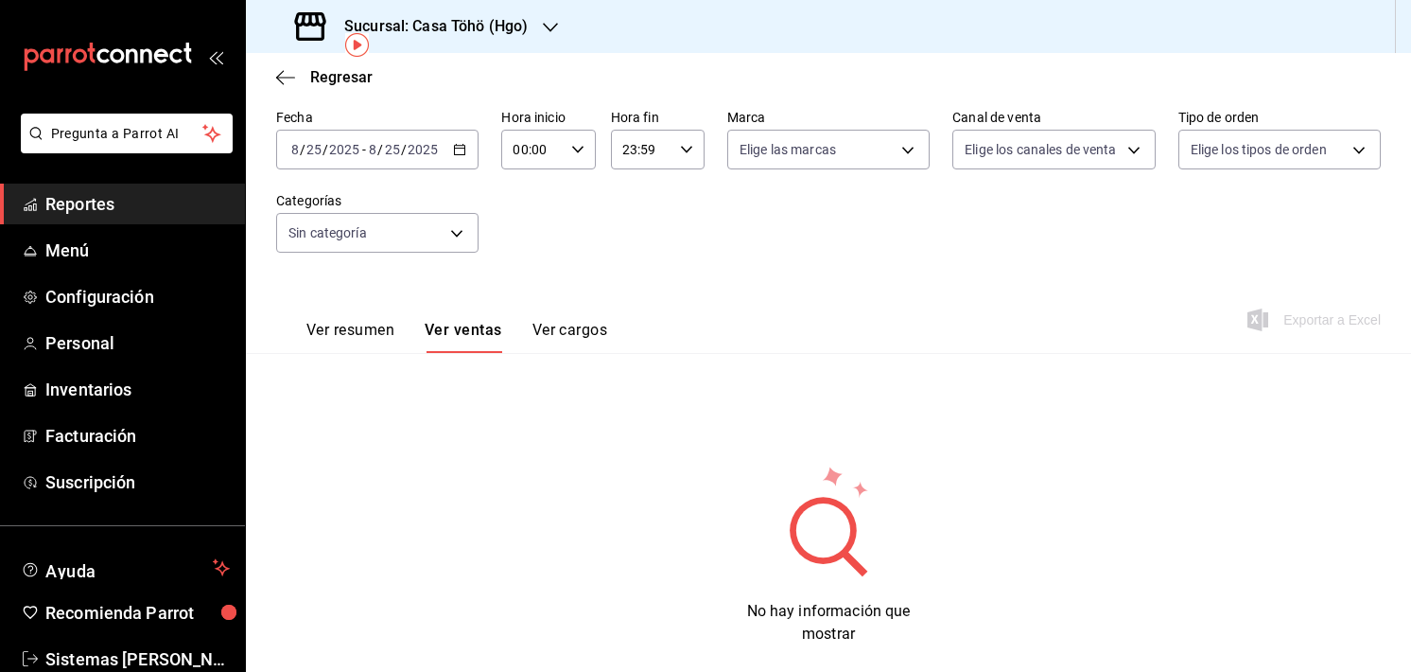
click at [366, 326] on button "Ver resumen" at bounding box center [351, 337] width 88 height 32
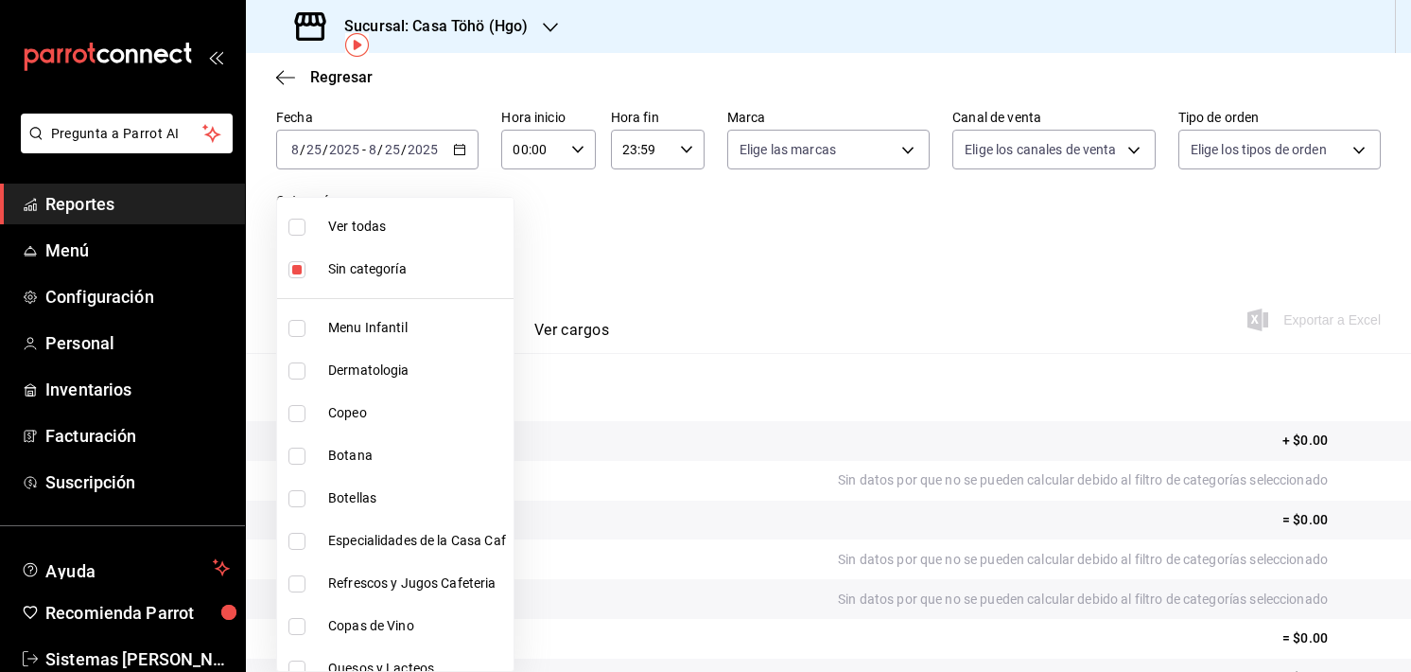
click at [405, 248] on body "Pregunta a Parrot AI Reportes Menú Configuración Personal Inventarios Facturaci…" at bounding box center [705, 336] width 1411 height 672
click at [391, 236] on li "Ver todas" at bounding box center [395, 226] width 237 height 43
type input "d4618589-854c-42fb-9199-aab4cec7b855,28f2b0a5-eb9c-4e50-8eb7-b6e34f5562dd,e7c48…"
checkbox input "true"
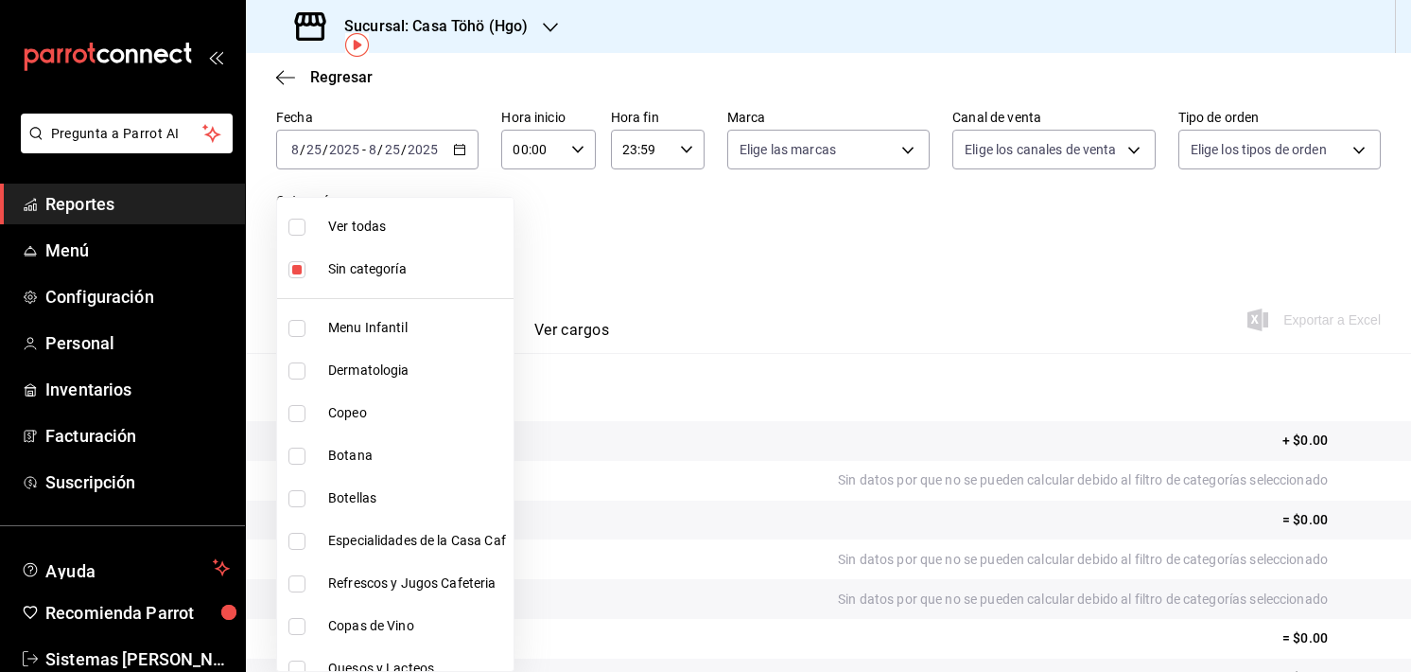
checkbox input "true"
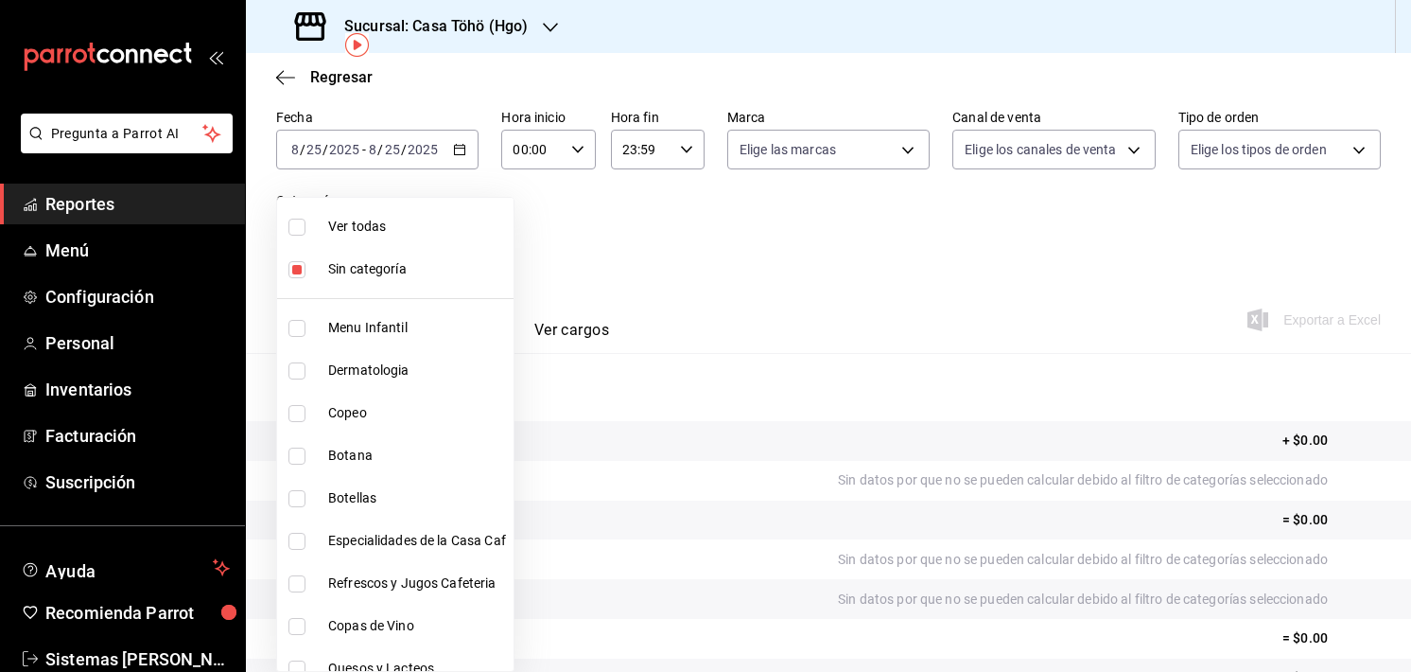
checkbox input "true"
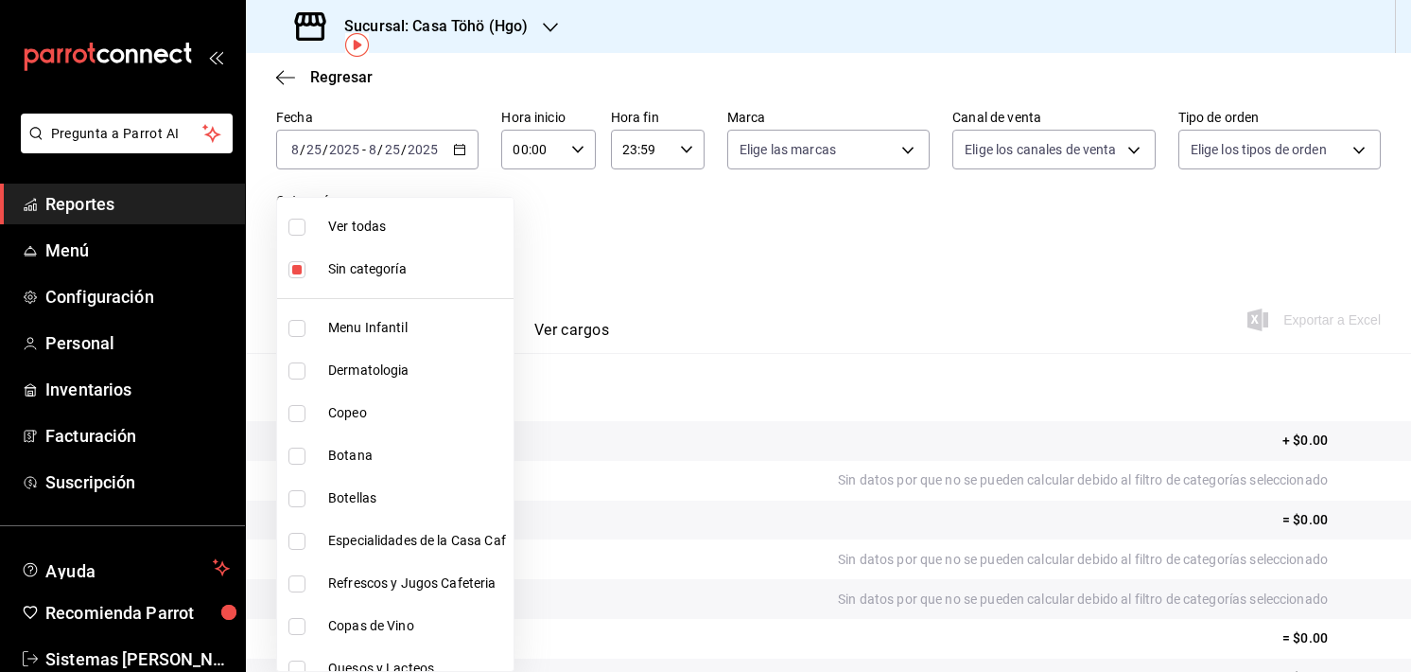
checkbox input "true"
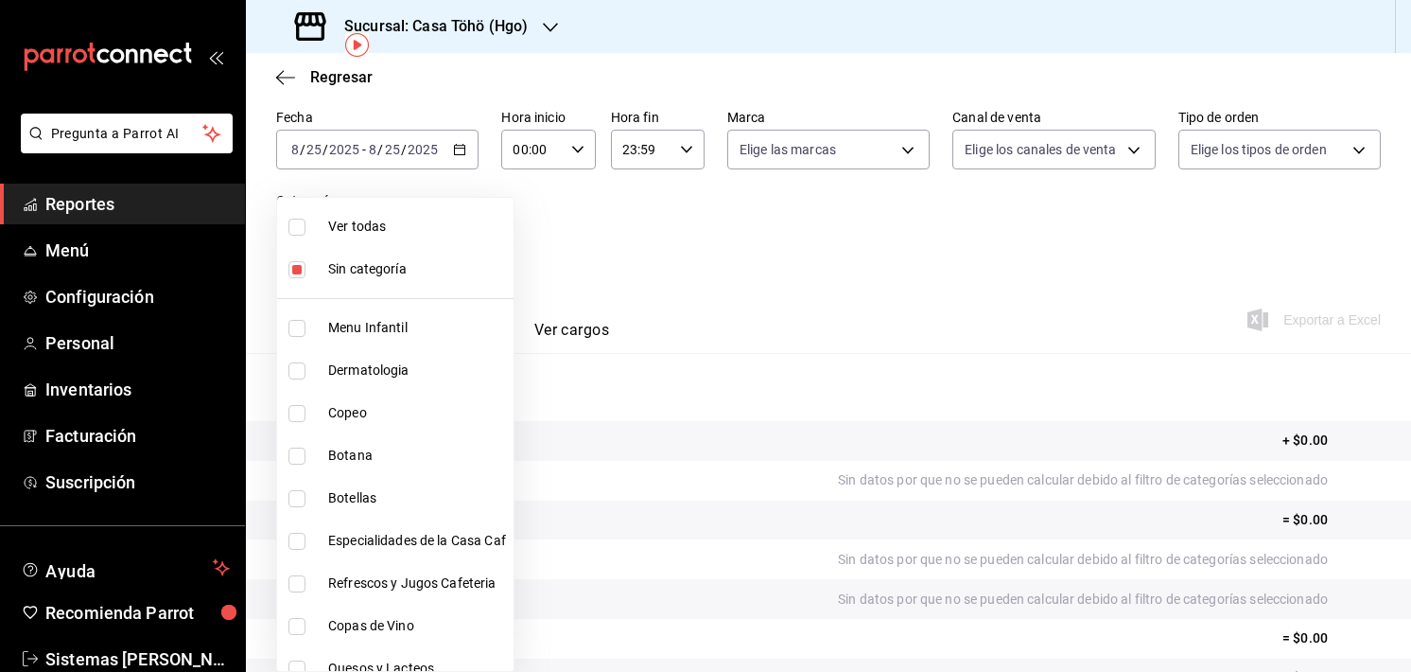
checkbox input "true"
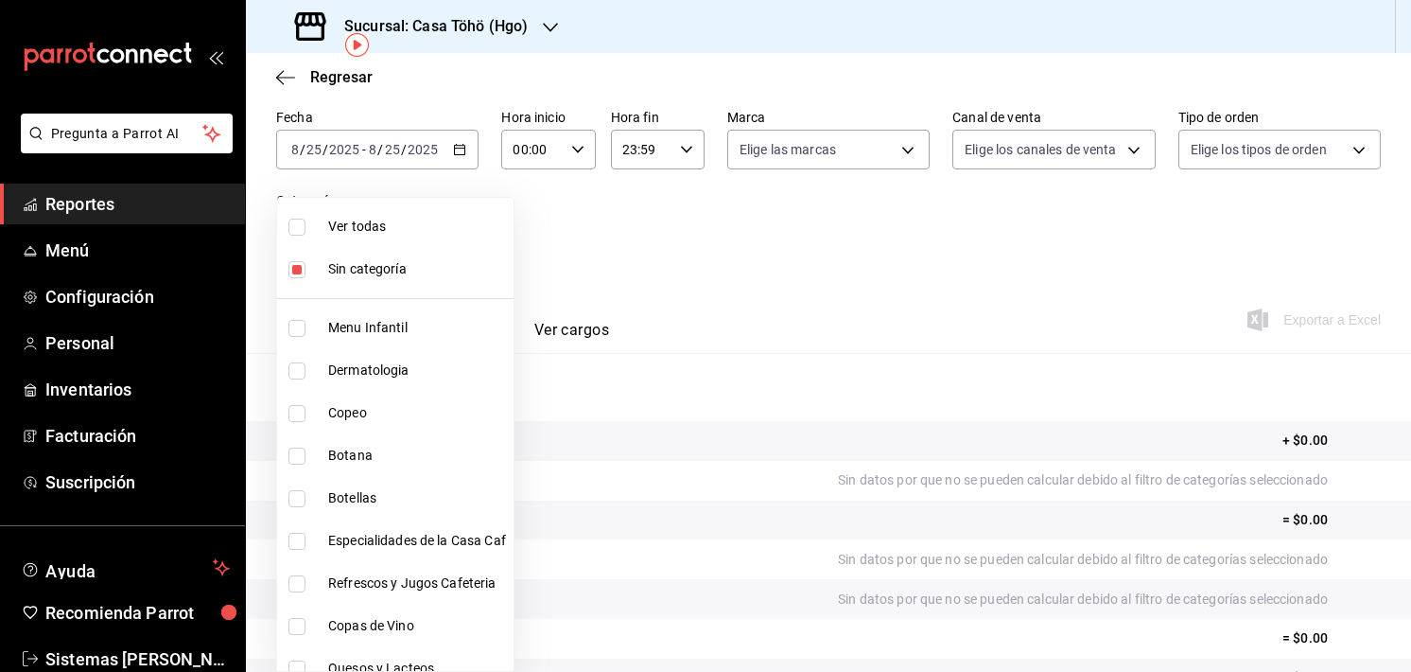
checkbox input "true"
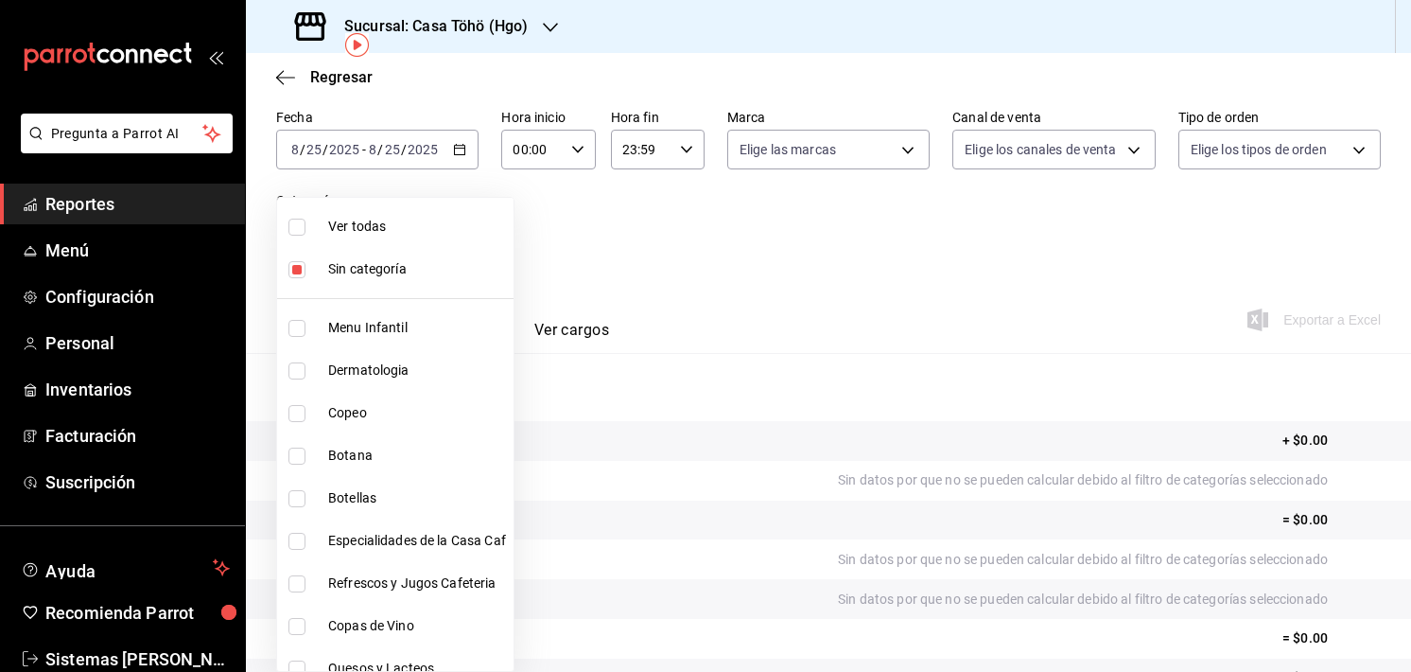
checkbox input "true"
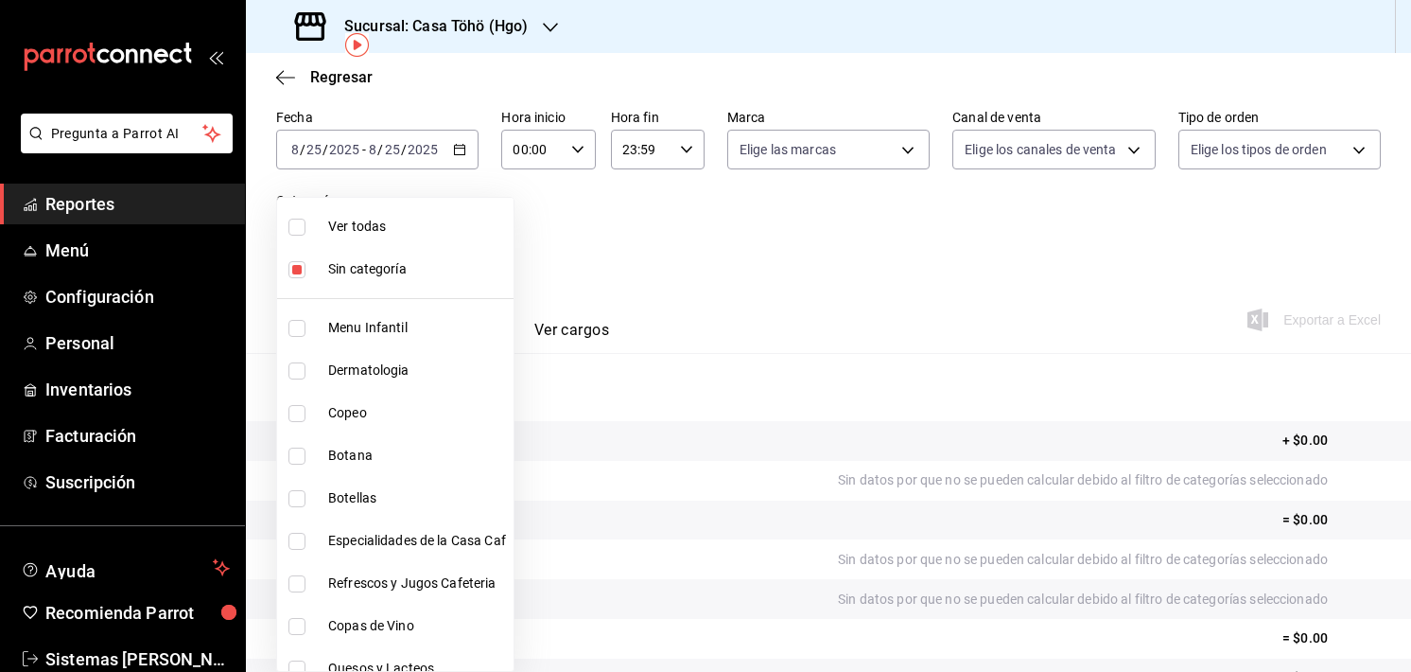
checkbox input "true"
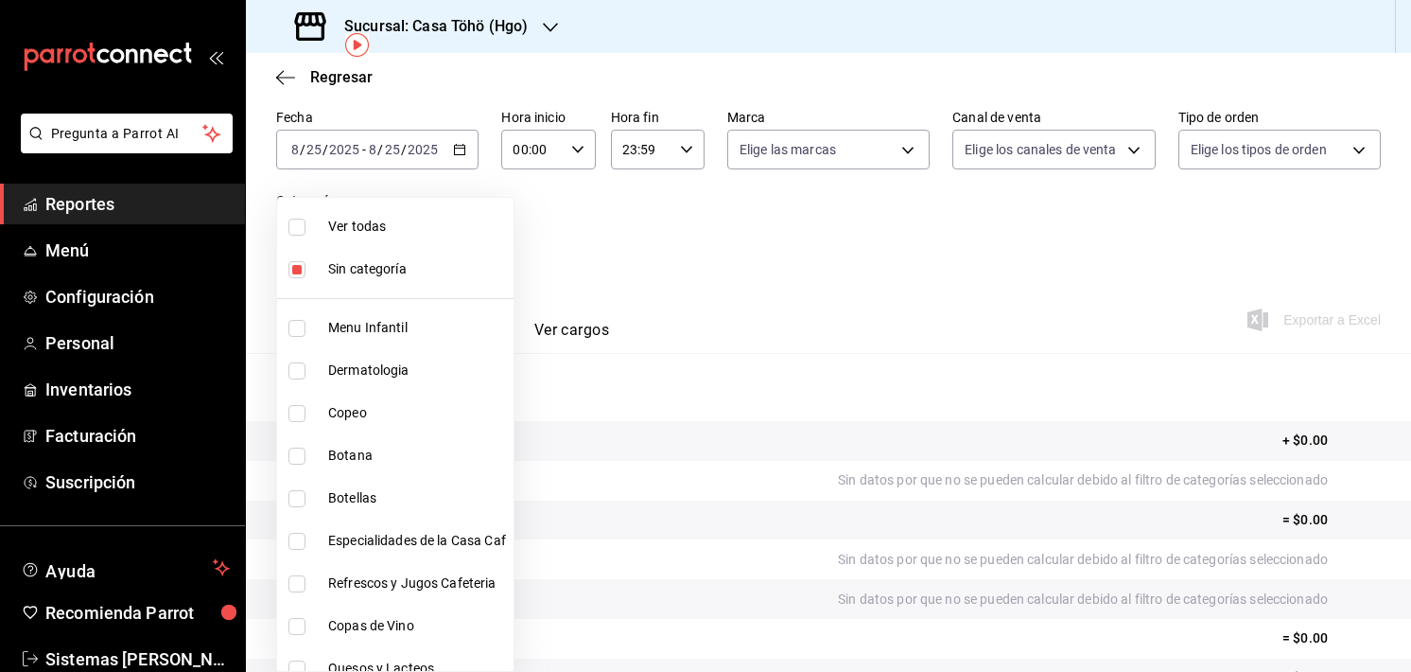
checkbox input "true"
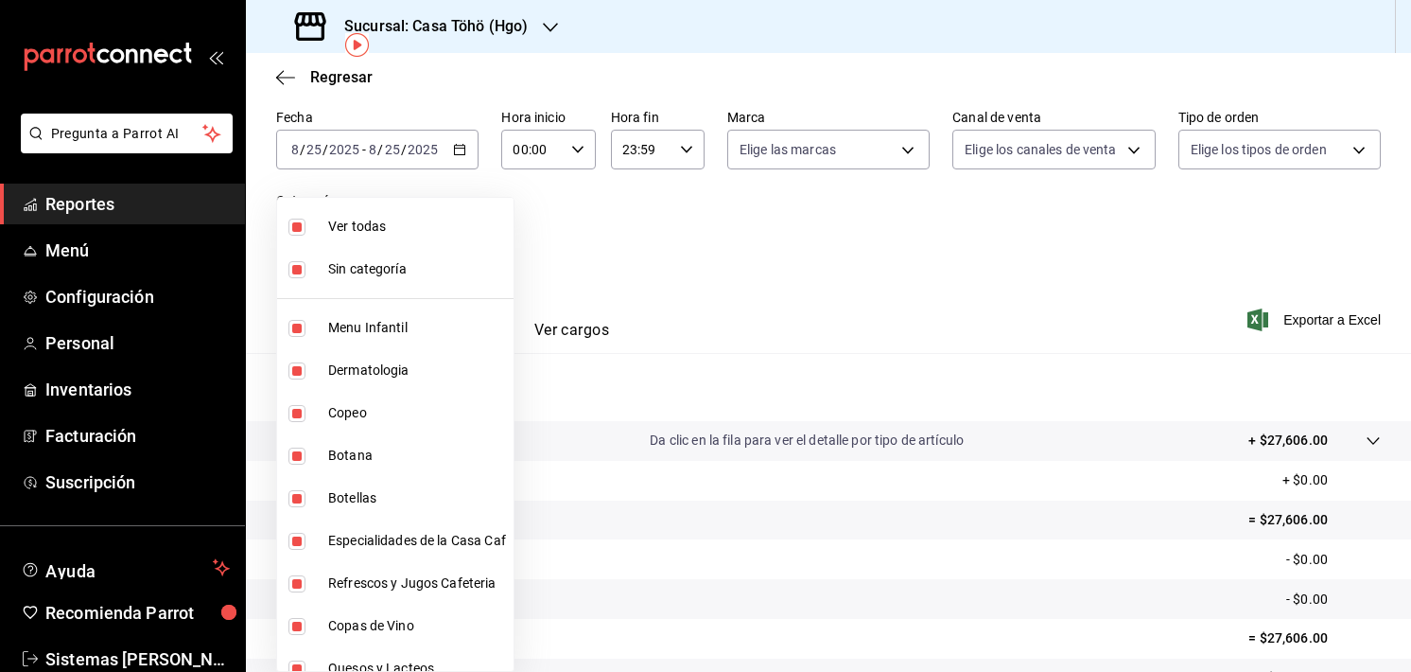
click at [753, 266] on div at bounding box center [705, 336] width 1411 height 672
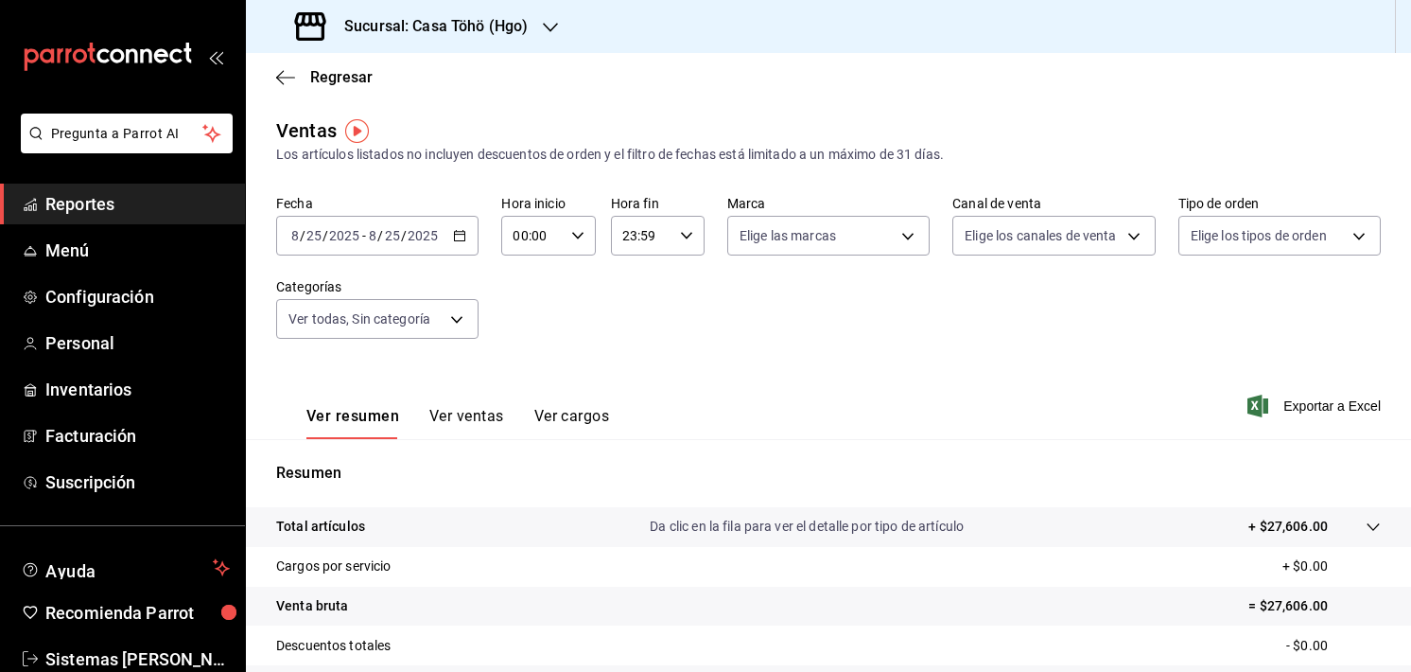
click at [908, 370] on div "Ver resumen Ver ventas Ver cargos Exportar a Excel" at bounding box center [828, 400] width 1165 height 78
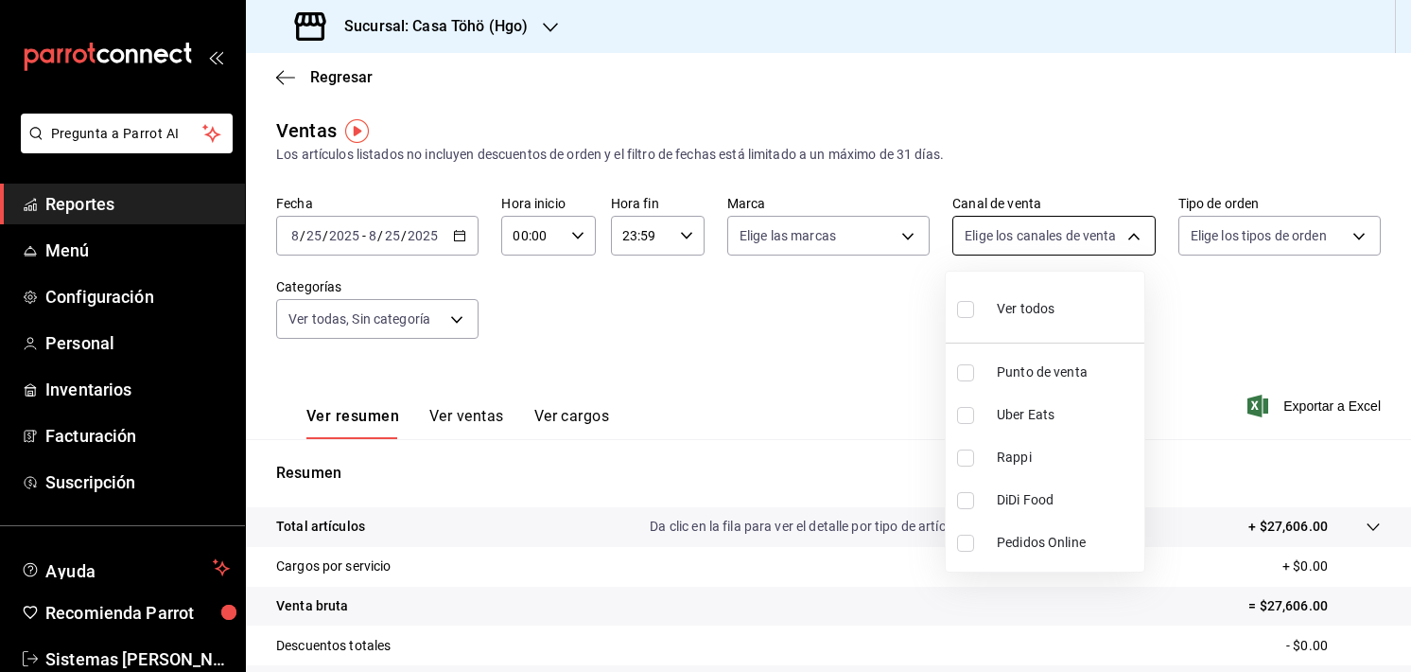
click at [1019, 243] on body "Pregunta a Parrot AI Reportes Menú Configuración Personal Inventarios Facturaci…" at bounding box center [705, 336] width 1411 height 672
drag, startPoint x: 1019, startPoint y: 243, endPoint x: 806, endPoint y: 239, distance: 212.9
click at [806, 239] on div at bounding box center [705, 336] width 1411 height 672
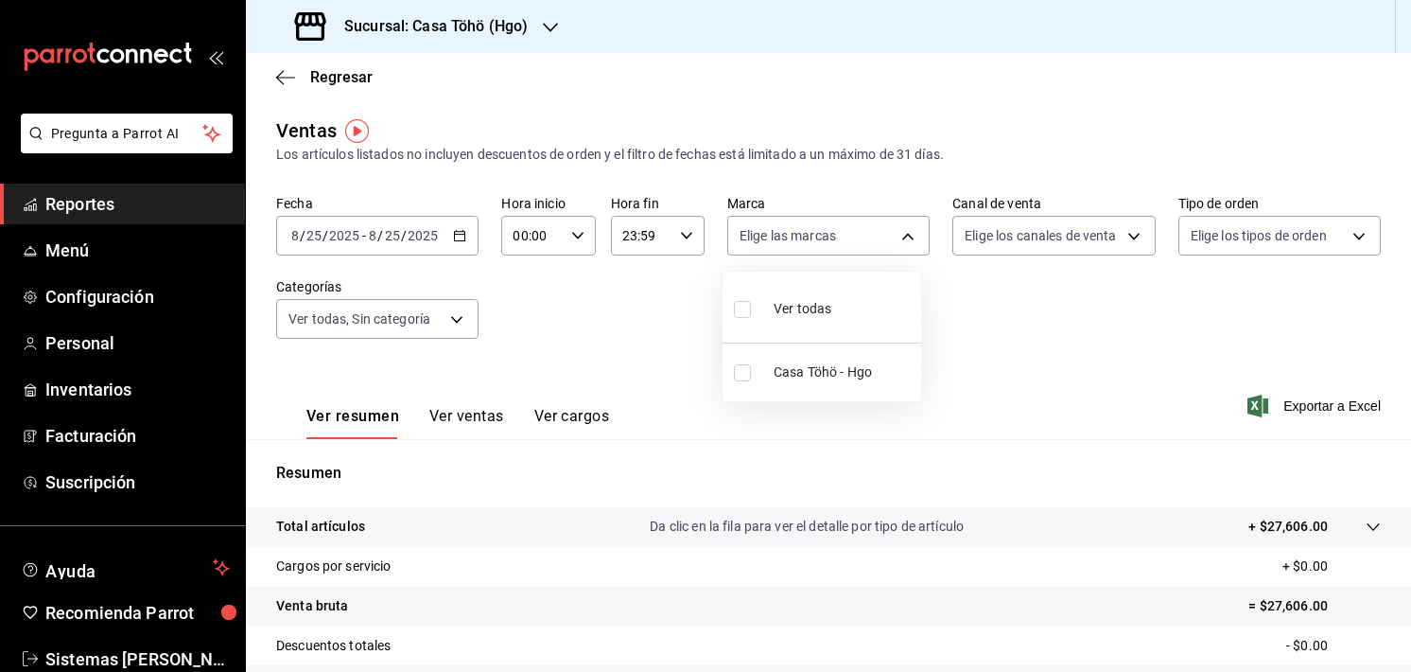
click at [806, 239] on body "Pregunta a Parrot AI Reportes Menú Configuración Personal Inventarios Facturaci…" at bounding box center [705, 336] width 1411 height 672
click at [806, 239] on div at bounding box center [705, 336] width 1411 height 672
click at [665, 240] on input "23:59" at bounding box center [641, 236] width 61 height 38
click at [665, 240] on div at bounding box center [705, 336] width 1411 height 672
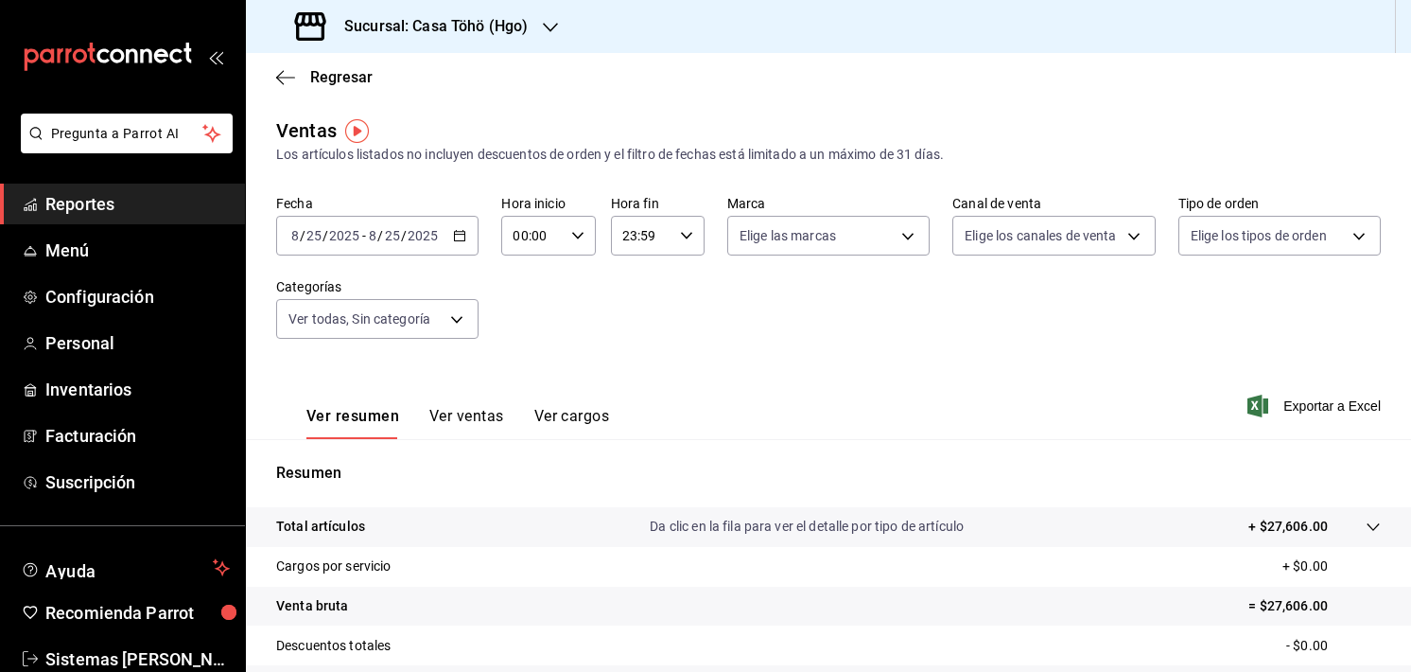
click at [655, 241] on input "23:59" at bounding box center [641, 236] width 61 height 38
click at [798, 378] on div at bounding box center [705, 336] width 1411 height 672
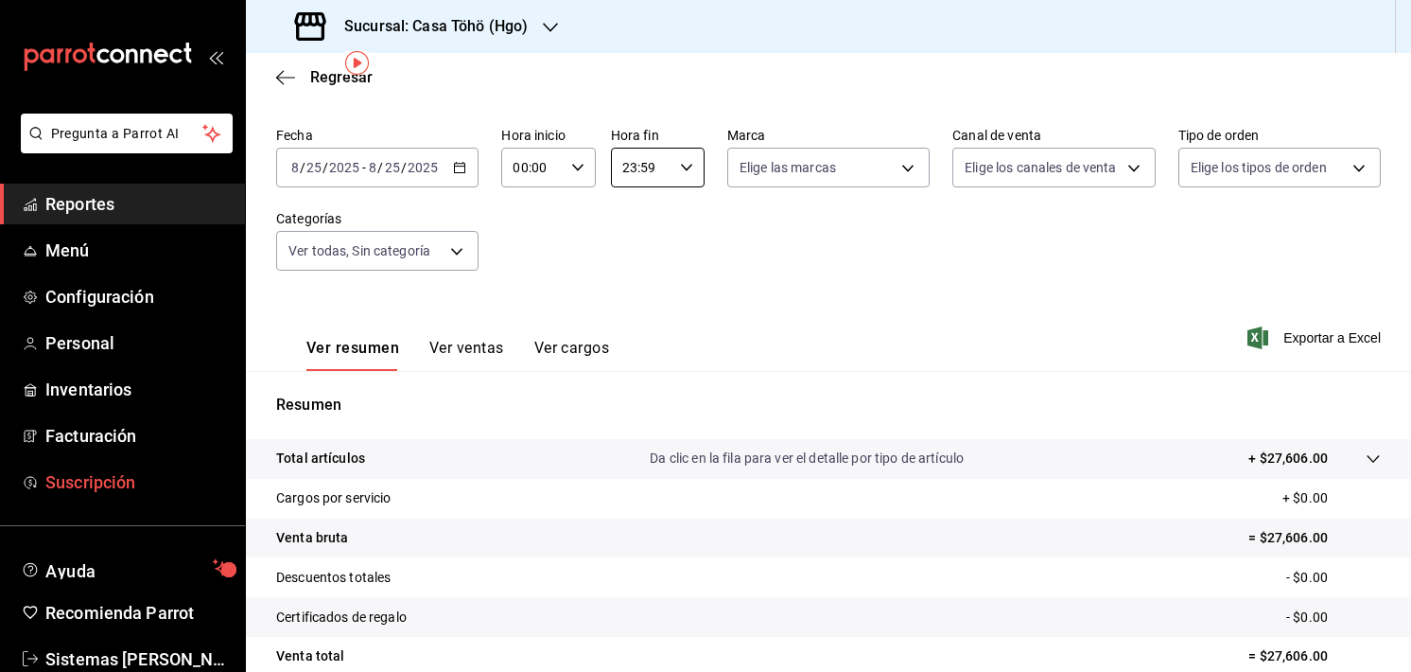
scroll to position [42, 0]
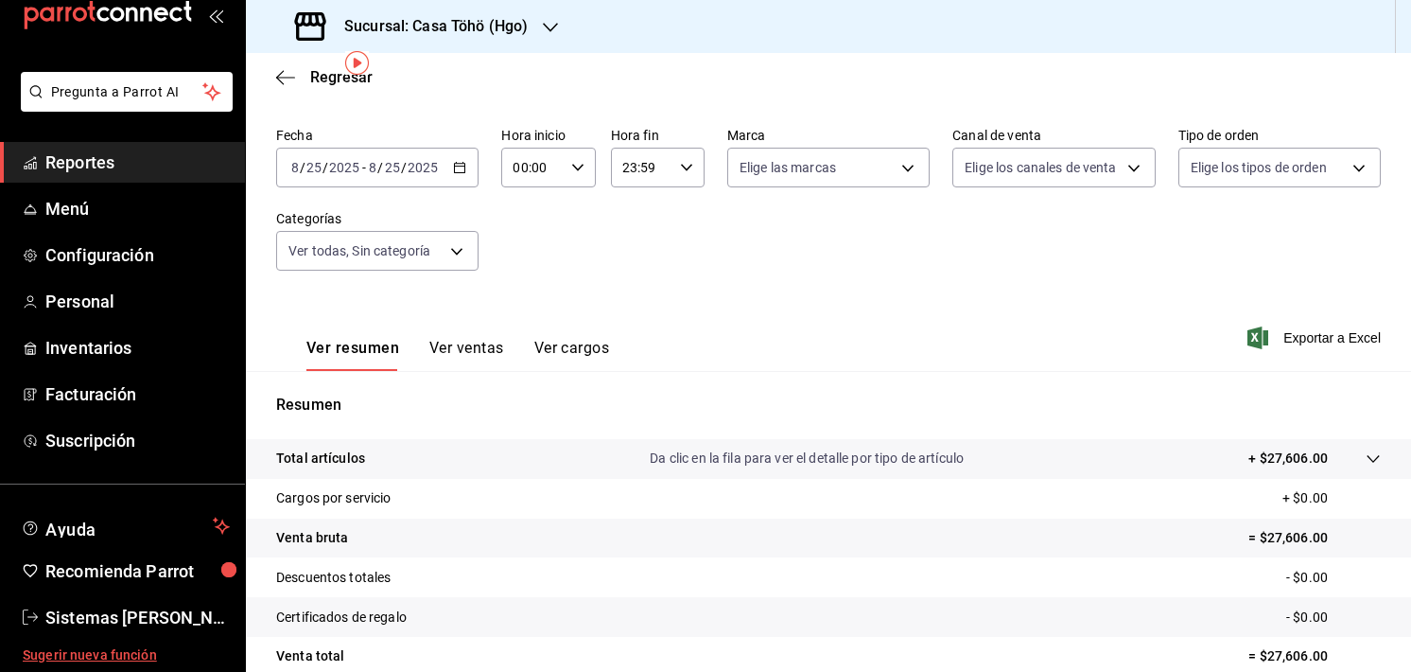
click at [40, 645] on span "Sugerir nueva función" at bounding box center [126, 655] width 207 height 20
